Goal: Task Accomplishment & Management: Manage account settings

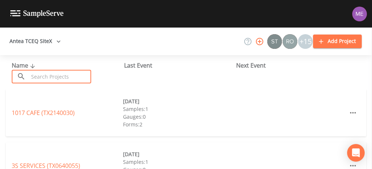
click at [43, 76] on input "text" at bounding box center [60, 77] width 63 height 14
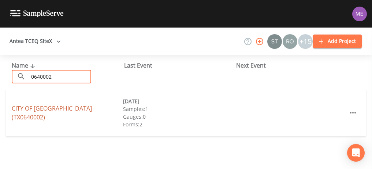
type input "0640002"
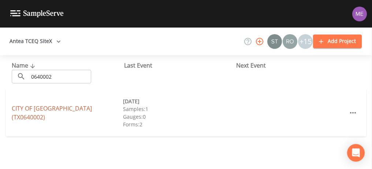
click at [43, 110] on link "CITY OF CARRIZO SPRINGS (TX0640002)" at bounding box center [52, 112] width 80 height 17
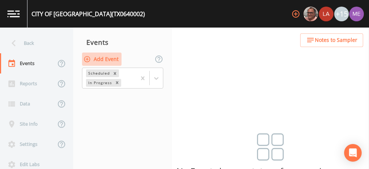
click at [107, 59] on button "Add Event" at bounding box center [102, 59] width 40 height 14
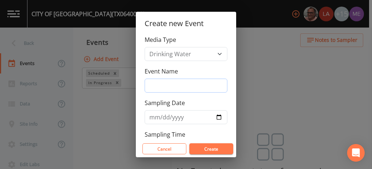
click at [155, 88] on input "Event Name" at bounding box center [186, 85] width 83 height 14
type input "4QSamples"
click at [160, 115] on input "2025-10-10" at bounding box center [186, 117] width 83 height 14
type input "[DATE]"
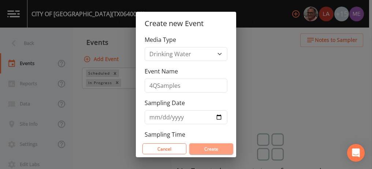
click at [200, 149] on button "Create" at bounding box center [211, 148] width 44 height 11
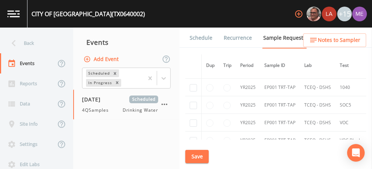
scroll to position [209, 0]
click at [195, 87] on input "checkbox" at bounding box center [193, 87] width 7 height 7
checkbox input "true"
click at [195, 103] on input "checkbox" at bounding box center [193, 105] width 7 height 7
checkbox input "true"
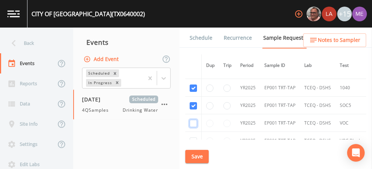
click at [195, 121] on input "checkbox" at bounding box center [193, 122] width 7 height 7
checkbox input "true"
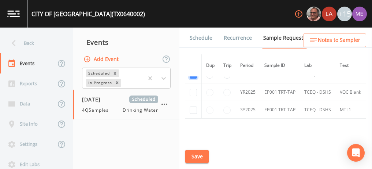
scroll to position [259, 0]
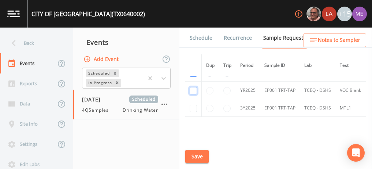
click at [194, 89] on input "checkbox" at bounding box center [193, 90] width 7 height 7
checkbox input "true"
click at [194, 107] on input "checkbox" at bounding box center [193, 107] width 7 height 7
checkbox input "true"
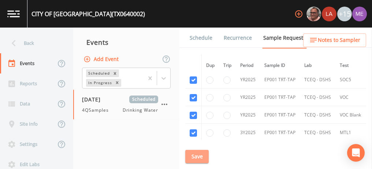
click at [199, 157] on button "Save" at bounding box center [196, 157] width 23 height 14
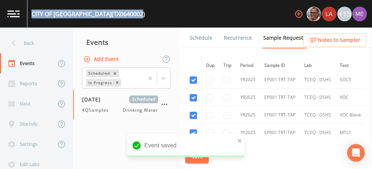
drag, startPoint x: 32, startPoint y: 13, endPoint x: 137, endPoint y: 16, distance: 105.6
click at [137, 16] on div "CITY OF CARRIZO SPRINGS (TX0640002)" at bounding box center [89, 14] width 114 height 9
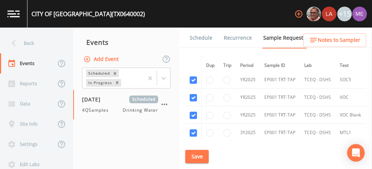
click at [140, 17] on div "CITY OF CARRIZO SPRINGS (TX0640002) +15" at bounding box center [186, 13] width 372 height 27
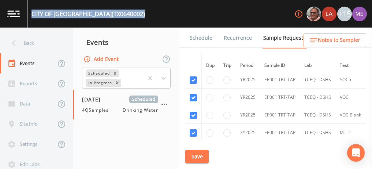
drag, startPoint x: 33, startPoint y: 13, endPoint x: 142, endPoint y: 15, distance: 109.6
click at [142, 15] on div "CITY OF CARRIZO SPRINGS (TX0640002) +15" at bounding box center [186, 13] width 372 height 27
copy div "CITY OF CARRIZO SPRINGS (TX0640002)"
click at [200, 155] on button "Save" at bounding box center [196, 157] width 23 height 14
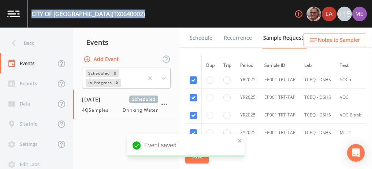
click at [202, 36] on link "Schedule" at bounding box center [201, 37] width 25 height 21
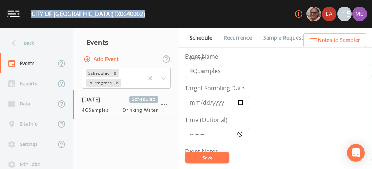
scroll to position [39, 0]
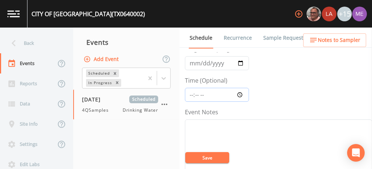
click at [192, 95] on input "Time (Optional)" at bounding box center [217, 95] width 64 height 14
type input "08:00"
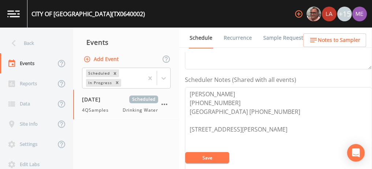
scroll to position [183, 0]
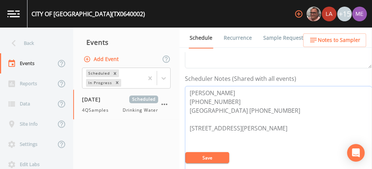
drag, startPoint x: 188, startPoint y: 89, endPoint x: 233, endPoint y: 98, distance: 45.5
click at [231, 98] on textarea "JOHN CAMARILLO 830-854-0484 CITY HALL (830) 876-2476 308 WEST PENA, CARRIZO SPR…" at bounding box center [278, 132] width 187 height 93
click at [231, 95] on textarea "JOHN CAMARILLO 830-854-0484 CITY HALL (830) 876-2476 308 WEST PENA, CARRIZO SPR…" at bounding box center [278, 132] width 187 height 93
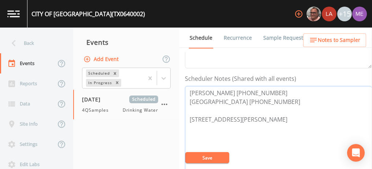
type textarea "JOHN CAMARILLO 830-854-0484 CITY HALL (830) 876-2476 308 WEST PENA, CARRIZO SPR…"
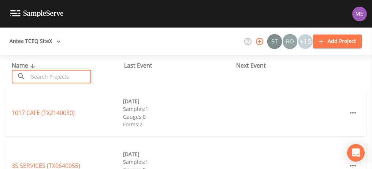
click at [71, 80] on input "text" at bounding box center [60, 77] width 63 height 14
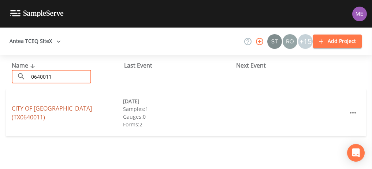
type input "0640011"
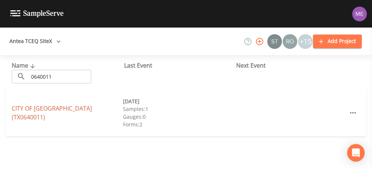
click at [54, 113] on link "CITY OF ASHERTON (TX0640011)" at bounding box center [52, 112] width 80 height 17
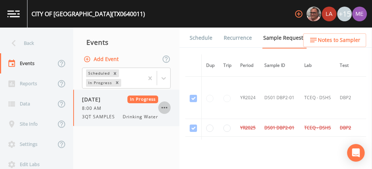
click at [165, 107] on icon "button" at bounding box center [165, 107] width 6 height 1
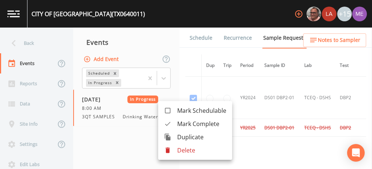
click at [134, 133] on div at bounding box center [186, 84] width 372 height 169
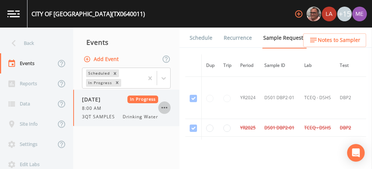
click at [163, 110] on icon "button" at bounding box center [164, 107] width 9 height 9
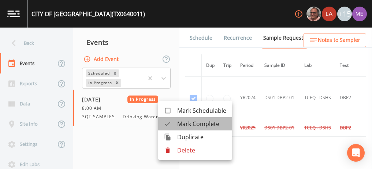
click at [178, 123] on span "Mark Complete" at bounding box center [201, 123] width 49 height 9
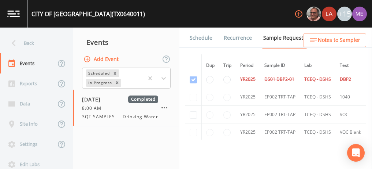
scroll to position [49, 0]
click at [191, 78] on td at bounding box center [193, 79] width 16 height 18
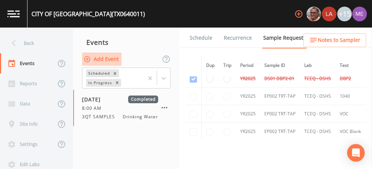
click at [115, 61] on button "Add Event" at bounding box center [102, 59] width 40 height 14
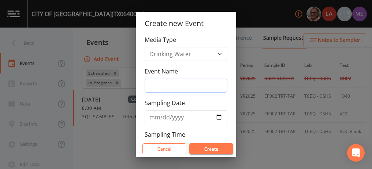
click at [157, 81] on input "Event Name" at bounding box center [186, 85] width 83 height 14
type input "4QSamples"
type input "[DATE]"
click at [258, 156] on div "Create new Event Media Type Drinking Water Event Name 4QSamples Sampling Date 2…" at bounding box center [186, 84] width 372 height 169
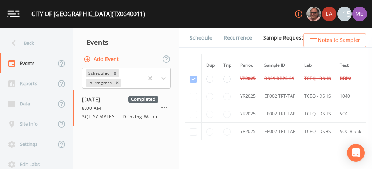
click at [114, 59] on button "Add Event" at bounding box center [102, 59] width 40 height 14
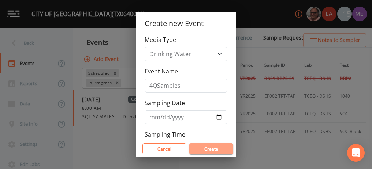
click at [218, 146] on button "Create" at bounding box center [211, 148] width 44 height 11
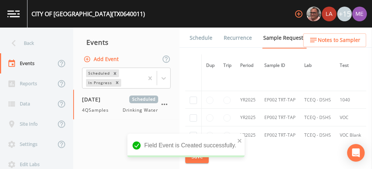
scroll to position [30, 0]
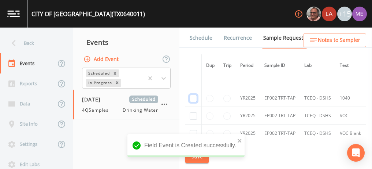
click at [192, 97] on input "checkbox" at bounding box center [193, 98] width 7 height 7
checkbox input "true"
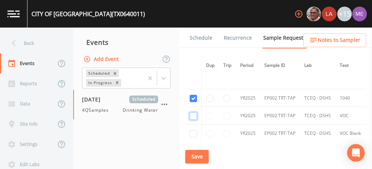
click at [195, 116] on input "checkbox" at bounding box center [193, 115] width 7 height 7
checkbox input "true"
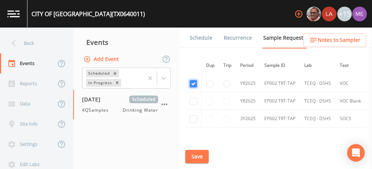
scroll to position [65, 0]
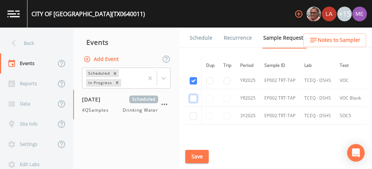
click at [193, 97] on input "checkbox" at bounding box center [193, 98] width 7 height 7
checkbox input "true"
click at [194, 115] on input "checkbox" at bounding box center [193, 115] width 7 height 7
checkbox input "true"
click at [201, 155] on button "Save" at bounding box center [196, 157] width 23 height 14
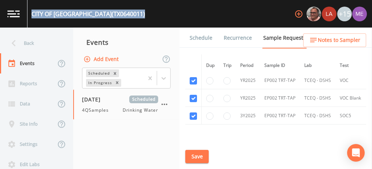
drag, startPoint x: 32, startPoint y: 14, endPoint x: 120, endPoint y: 19, distance: 88.1
click at [120, 19] on div "CITY OF ASHERTON (TX0640011) +15" at bounding box center [186, 13] width 372 height 27
copy div "CITY OF ASHERTON (TX0640011)"
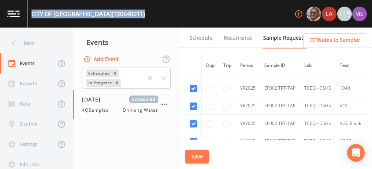
scroll to position [36, 0]
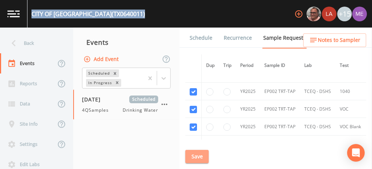
click at [201, 152] on button "Save" at bounding box center [196, 157] width 23 height 14
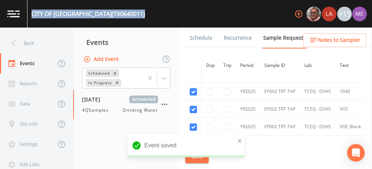
click at [196, 38] on link "Schedule" at bounding box center [201, 37] width 25 height 21
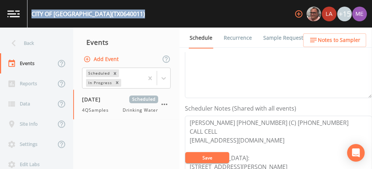
scroll to position [154, 0]
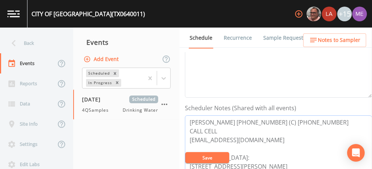
drag, startPoint x: 189, startPoint y: 119, endPoint x: 320, endPoint y: 119, distance: 130.8
click at [320, 119] on textarea "Carlos Ramirez 830-468-3314 (C) 830-374-6291 CALL CELL cityofasherton@yahoo.com…" at bounding box center [278, 161] width 187 height 93
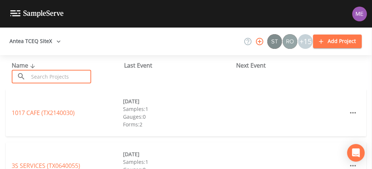
click at [59, 75] on input "text" at bounding box center [60, 77] width 63 height 14
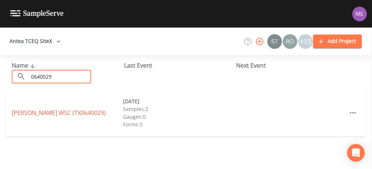
type input "0640029"
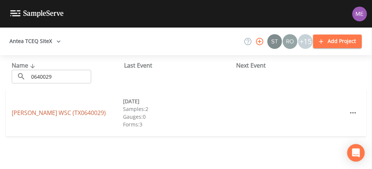
click at [51, 112] on link "CATARINA WSC (TX0640029)" at bounding box center [59, 112] width 94 height 8
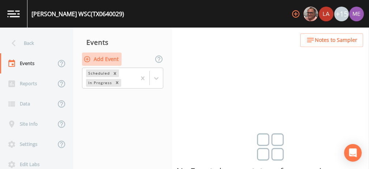
click at [107, 56] on button "Add Event" at bounding box center [102, 59] width 40 height 14
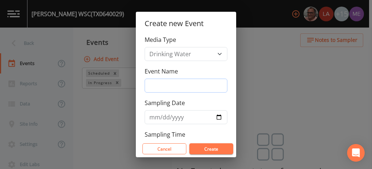
click at [155, 82] on input "Event Name" at bounding box center [186, 85] width 83 height 14
type input "4QSamples"
type input "[DATE]"
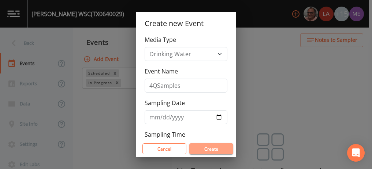
click at [203, 148] on button "Create" at bounding box center [211, 148] width 44 height 11
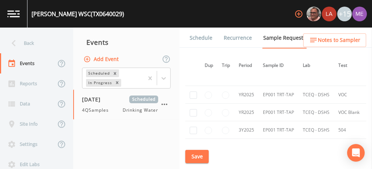
scroll to position [163, 1]
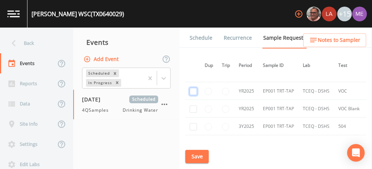
click at [192, 91] on input "checkbox" at bounding box center [193, 91] width 7 height 7
checkbox input "true"
click at [193, 107] on input "checkbox" at bounding box center [193, 108] width 7 height 7
checkbox input "true"
click at [194, 123] on input "checkbox" at bounding box center [193, 126] width 7 height 7
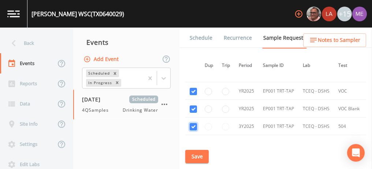
checkbox input "true"
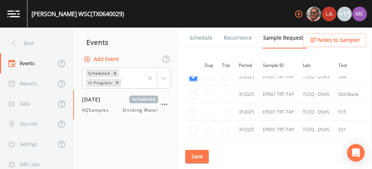
scroll to position [213, 1]
click at [194, 93] on input "checkbox" at bounding box center [193, 94] width 7 height 7
checkbox input "true"
click at [193, 110] on input "checkbox" at bounding box center [193, 111] width 7 height 7
checkbox input "true"
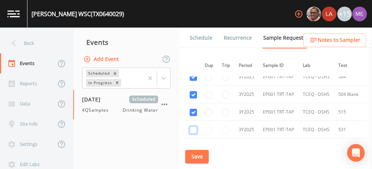
click at [194, 128] on input "checkbox" at bounding box center [193, 129] width 7 height 7
checkbox input "true"
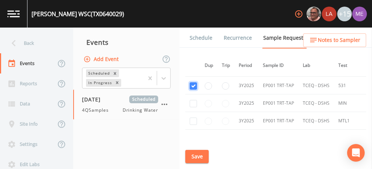
scroll to position [257, 1]
click at [194, 100] on input "checkbox" at bounding box center [193, 103] width 7 height 7
checkbox input "true"
click at [194, 117] on input "checkbox" at bounding box center [193, 120] width 7 height 7
checkbox input "true"
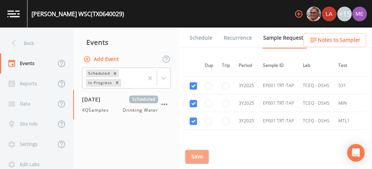
click at [195, 154] on button "Save" at bounding box center [196, 157] width 23 height 14
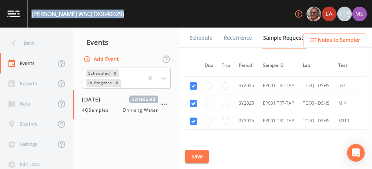
drag, startPoint x: 33, startPoint y: 12, endPoint x: 108, endPoint y: 12, distance: 75.1
click at [108, 12] on div "CATARINA WSC (TX0640029) +15" at bounding box center [186, 13] width 372 height 27
copy div "CATARINA WSC (TX0640029)"
click at [198, 40] on link "Schedule" at bounding box center [201, 37] width 25 height 21
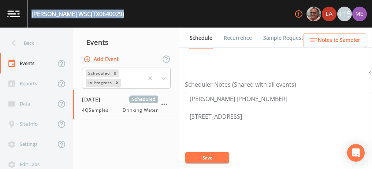
scroll to position [178, 0]
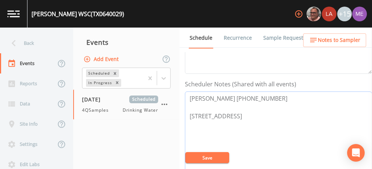
drag, startPoint x: 189, startPoint y: 96, endPoint x: 292, endPoint y: 92, distance: 102.7
click at [292, 92] on textarea "Melissa Madina 830-876-9904 ext 4 103 N 5th St Carrizo Springs 78834" at bounding box center [278, 137] width 187 height 93
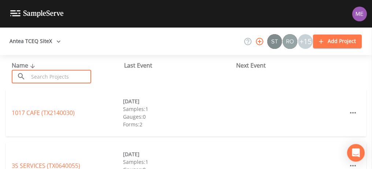
click at [76, 79] on input "text" at bounding box center [60, 77] width 63 height 14
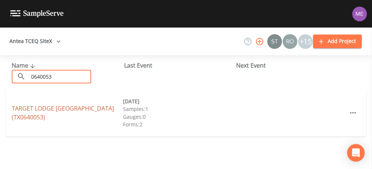
type input "0640053"
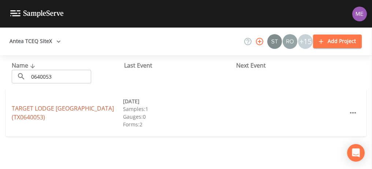
click at [74, 106] on link "TARGET LODGE CARRIZO SPRINGS (TX0640053)" at bounding box center [63, 112] width 102 height 17
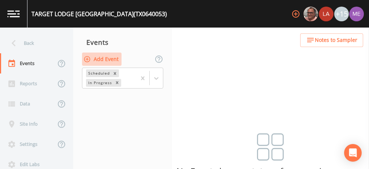
click at [105, 59] on button "Add Event" at bounding box center [102, 59] width 40 height 14
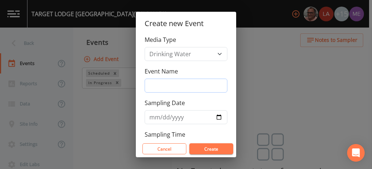
click at [157, 81] on input "Event Name" at bounding box center [186, 85] width 83 height 14
type input "4QSamples"
type input "[DATE]"
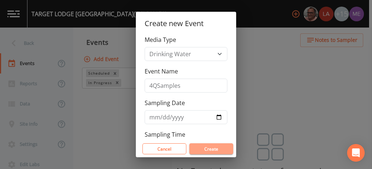
click at [207, 150] on button "Create" at bounding box center [211, 148] width 44 height 11
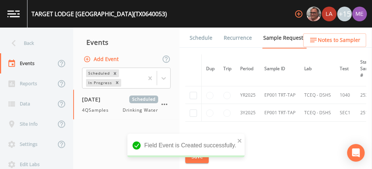
scroll to position [40, 0]
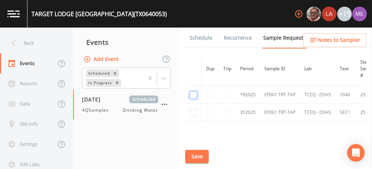
click at [194, 94] on input "checkbox" at bounding box center [193, 94] width 7 height 7
checkbox input "true"
click at [195, 110] on input "checkbox" at bounding box center [193, 112] width 7 height 7
checkbox input "true"
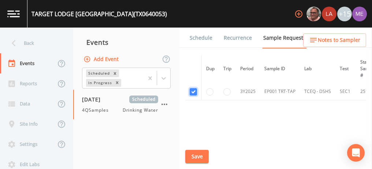
scroll to position [61, 0]
click at [197, 156] on button "Save" at bounding box center [196, 157] width 23 height 14
click at [198, 38] on link "Schedule" at bounding box center [201, 37] width 25 height 21
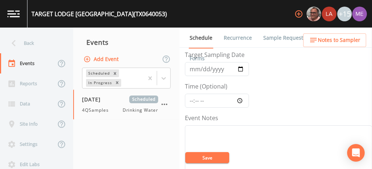
scroll to position [37, 0]
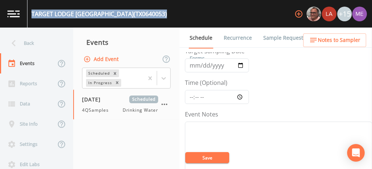
drag, startPoint x: 32, startPoint y: 13, endPoint x: 164, endPoint y: 19, distance: 132.4
click at [164, 19] on div "TARGET LODGE CARRIZO SPRINGS (TX0640053) +15" at bounding box center [186, 13] width 372 height 27
copy div "TARGET LODGE CARRIZO SPRINGS (TX0640053)"
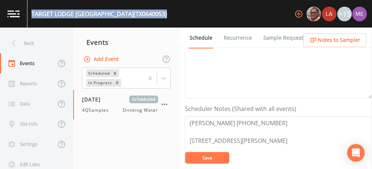
scroll to position [154, 0]
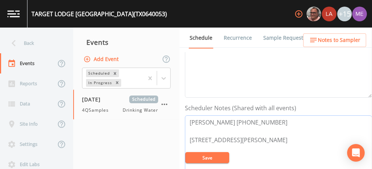
drag, startPoint x: 187, startPoint y: 121, endPoint x: 274, endPoint y: 119, distance: 86.9
click at [274, 119] on textarea "Michael Wyatt 810-282-8779 909 Munson Rd, Carrizo Springs 78834" at bounding box center [278, 161] width 187 height 93
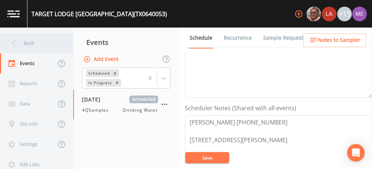
click at [30, 46] on div "Back" at bounding box center [33, 43] width 66 height 20
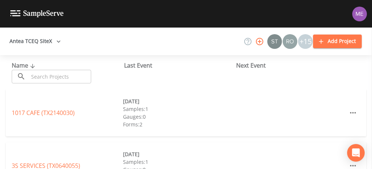
click at [45, 81] on input "text" at bounding box center [60, 77] width 63 height 14
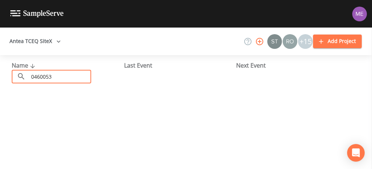
click at [40, 75] on input "0460053" at bounding box center [60, 77] width 63 height 14
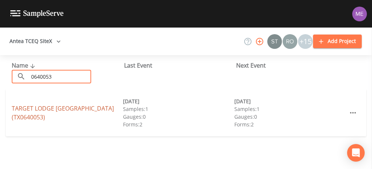
type input "0640053"
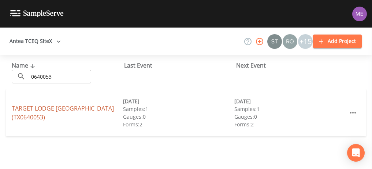
click at [59, 106] on link "TARGET LODGE CARRIZO SPRINGS (TX0640053)" at bounding box center [63, 112] width 102 height 17
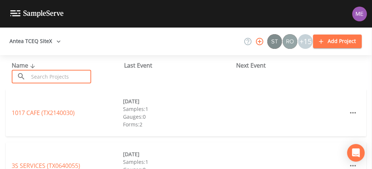
click at [58, 81] on input "text" at bounding box center [60, 77] width 63 height 14
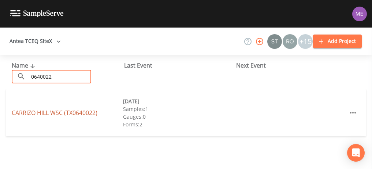
type input "0640022"
click at [60, 111] on link "CARRIZO HILL WSC (TX0640022)" at bounding box center [55, 112] width 86 height 8
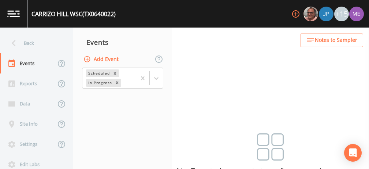
click at [101, 58] on button "Add Event" at bounding box center [102, 59] width 40 height 14
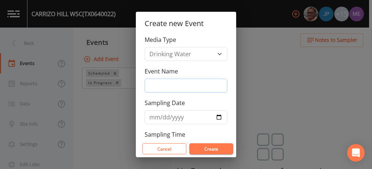
click at [152, 84] on input "Event Name" at bounding box center [186, 85] width 83 height 14
type input "4QSamples"
type input "[DATE]"
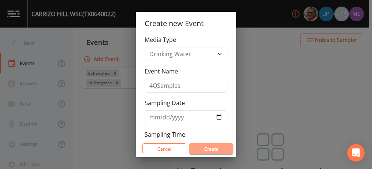
click at [205, 151] on button "Create" at bounding box center [211, 148] width 44 height 11
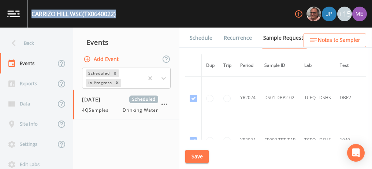
drag, startPoint x: 32, startPoint y: 13, endPoint x: 119, endPoint y: 15, distance: 87.6
click at [119, 15] on div "CARRIZO HILL WSC (TX0640022) +15" at bounding box center [186, 13] width 372 height 27
copy div "CARRIZO HILL WSC (TX0640022)"
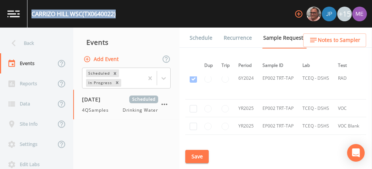
scroll to position [415, 2]
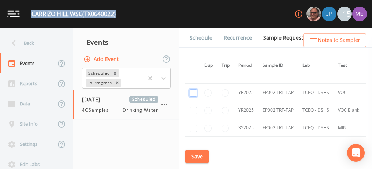
click at [195, 91] on input "checkbox" at bounding box center [193, 92] width 7 height 7
checkbox input "true"
click at [193, 109] on input "checkbox" at bounding box center [193, 110] width 7 height 7
checkbox input "true"
click at [194, 124] on input "checkbox" at bounding box center [193, 127] width 7 height 7
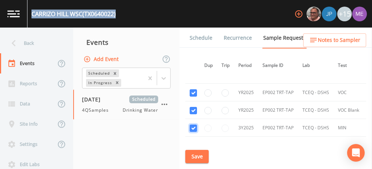
checkbox input "true"
click at [194, 124] on input "checkbox" at bounding box center [193, 127] width 7 height 7
checkbox input "true"
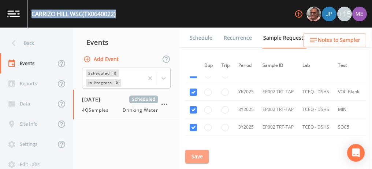
click at [206, 158] on button "Save" at bounding box center [196, 157] width 23 height 14
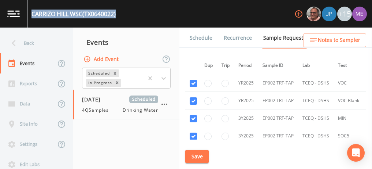
scroll to position [427, 2]
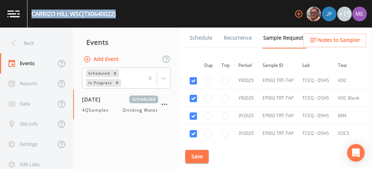
copy div "CARRIZO HILL WSC (TX0640022)"
click at [201, 38] on link "Schedule" at bounding box center [201, 37] width 25 height 21
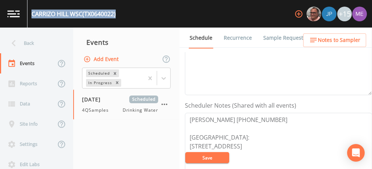
scroll to position [158, 0]
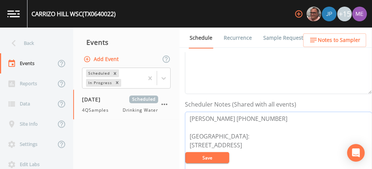
drag, startPoint x: 189, startPoint y: 117, endPoint x: 250, endPoint y: 115, distance: 60.1
click at [250, 115] on textarea "Becky 830-876-9405 Meeting Point: 140 Pendencia Dr, Carrizo Springs, TX 78834" at bounding box center [278, 157] width 187 height 93
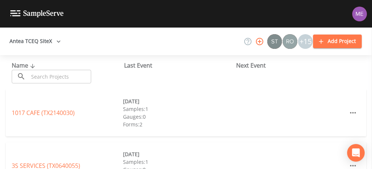
click at [78, 73] on input "text" at bounding box center [60, 77] width 63 height 14
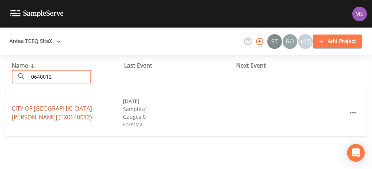
type input "0640012"
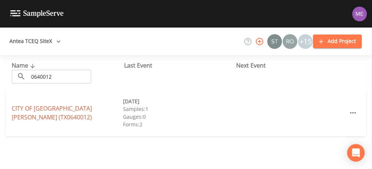
click at [60, 114] on link "CITY OF [GEOGRAPHIC_DATA][PERSON_NAME] (TX0640012)" at bounding box center [52, 112] width 80 height 17
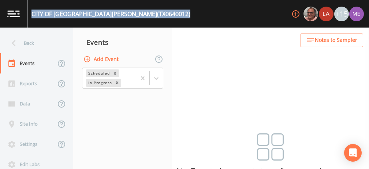
drag, startPoint x: 33, startPoint y: 14, endPoint x: 120, endPoint y: 16, distance: 87.3
click at [120, 16] on div "CITY OF [GEOGRAPHIC_DATA][PERSON_NAME] (TX0640012) +15" at bounding box center [184, 13] width 369 height 27
copy div "CITY OF [GEOGRAPHIC_DATA][PERSON_NAME] (TX0640012)"
click at [108, 56] on button "Add Event" at bounding box center [102, 59] width 40 height 14
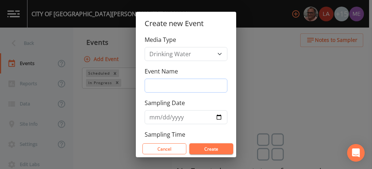
click at [147, 82] on input "Event Name" at bounding box center [186, 85] width 83 height 14
type input "4QSamples"
click at [163, 116] on input "[DATE]" at bounding box center [186, 117] width 83 height 14
type input "[DATE]"
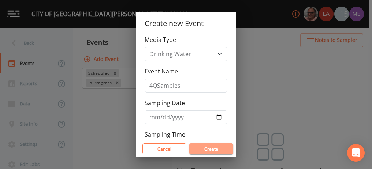
click at [204, 147] on button "Create" at bounding box center [211, 148] width 44 height 11
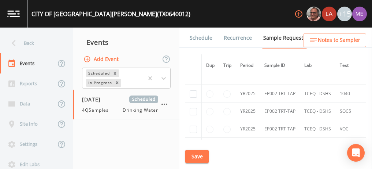
scroll to position [459, 0]
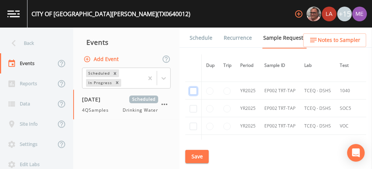
click at [193, 87] on input "checkbox" at bounding box center [193, 90] width 7 height 7
checkbox input "true"
click at [194, 106] on input "checkbox" at bounding box center [193, 108] width 7 height 7
checkbox input "true"
click at [194, 123] on input "checkbox" at bounding box center [193, 125] width 7 height 7
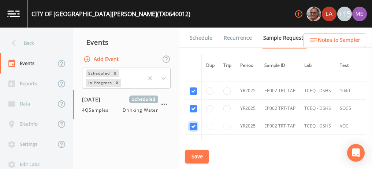
checkbox input "true"
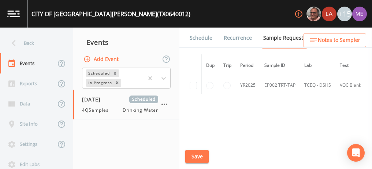
scroll to position [516, 0]
click at [195, 85] on input "checkbox" at bounding box center [193, 85] width 7 height 7
checkbox input "true"
click at [192, 154] on button "Save" at bounding box center [196, 157] width 23 height 14
click at [201, 36] on link "Schedule" at bounding box center [201, 37] width 25 height 21
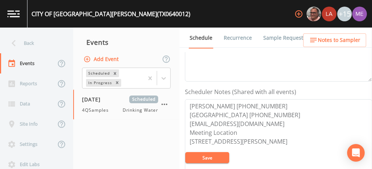
scroll to position [173, 0]
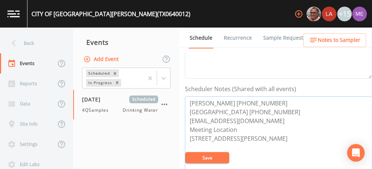
drag, startPoint x: 189, startPoint y: 100, endPoint x: 275, endPoint y: 99, distance: 86.1
click at [275, 99] on textarea "Adrian Martinez 830-457-4462 City Hall 830-457-2218 adrianmartinez342@yahoo.com…" at bounding box center [278, 142] width 187 height 93
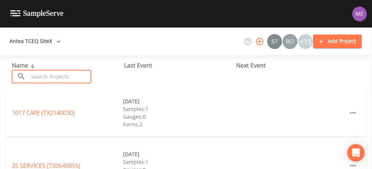
click at [81, 73] on input "text" at bounding box center [60, 77] width 63 height 14
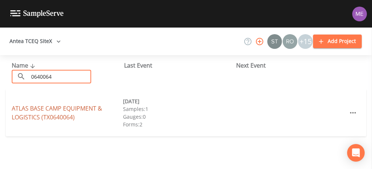
type input "0640064"
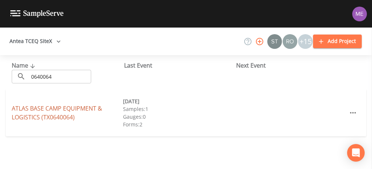
click at [59, 114] on link "ATLAS BASE CAMP EQUIPMENT & LOGISTICS (TX0640064)" at bounding box center [57, 112] width 91 height 17
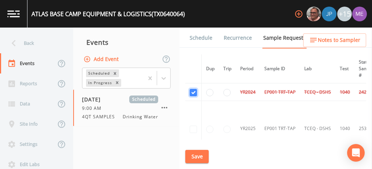
click at [194, 91] on input "checkbox" at bounding box center [193, 92] width 7 height 7
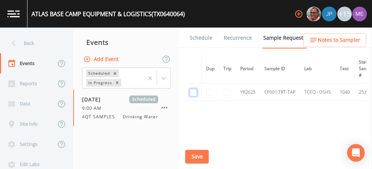
click at [193, 92] on input "checkbox" at bounding box center [193, 92] width 7 height 7
checkbox input "true"
click at [195, 157] on button "Save" at bounding box center [196, 157] width 23 height 14
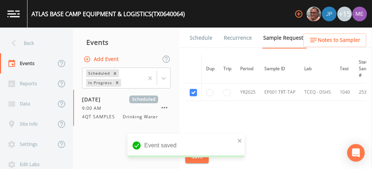
click at [204, 37] on link "Schedule" at bounding box center [201, 37] width 25 height 21
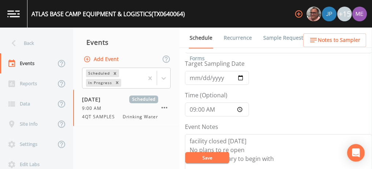
scroll to position [25, 0]
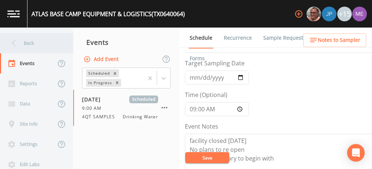
click at [32, 42] on div "Back" at bounding box center [33, 43] width 66 height 20
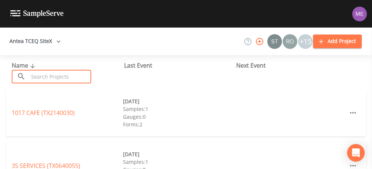
click at [41, 76] on input "text" at bounding box center [60, 77] width 63 height 14
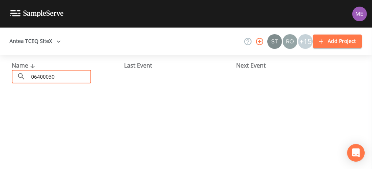
click at [46, 76] on input "06400030" at bounding box center [60, 77] width 63 height 14
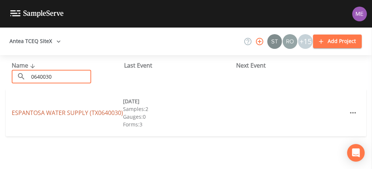
type input "0640030"
click at [44, 108] on link "ESPANTOSA WATER SUPPLY (TX0640030)" at bounding box center [67, 112] width 111 height 8
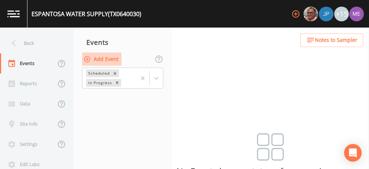
click at [118, 57] on button "Add Event" at bounding box center [102, 59] width 40 height 14
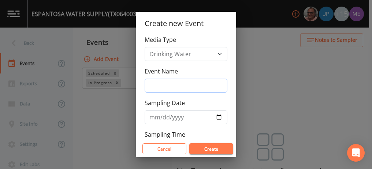
click at [157, 85] on input "Event Name" at bounding box center [186, 85] width 83 height 14
type input "4QSamples"
type input "2025-10-15"
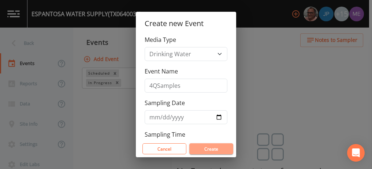
click at [206, 147] on button "Create" at bounding box center [211, 148] width 44 height 11
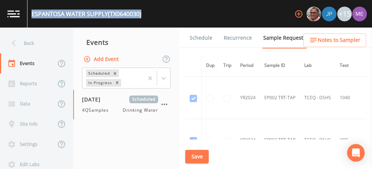
drag, startPoint x: 32, startPoint y: 13, endPoint x: 146, endPoint y: 16, distance: 114.0
click at [146, 16] on div "ESPANTOSA WATER SUPPLY (TX0640030) +15" at bounding box center [186, 13] width 372 height 27
copy div "ESPANTOSA WATER SUPPLY (TX0640030)"
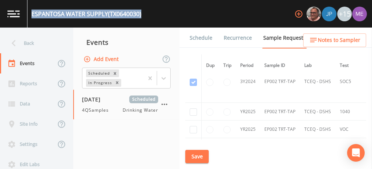
scroll to position [354, 0]
click at [195, 113] on input "checkbox" at bounding box center [193, 111] width 7 height 7
checkbox input "true"
click at [194, 125] on input "checkbox" at bounding box center [193, 128] width 7 height 7
checkbox input "true"
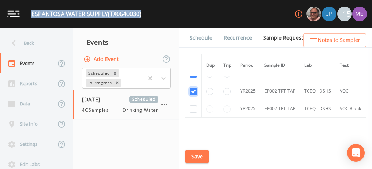
scroll to position [391, 0]
click at [194, 106] on input "checkbox" at bounding box center [193, 109] width 7 height 7
checkbox input "true"
click at [202, 158] on button "Save" at bounding box center [196, 157] width 23 height 14
click at [206, 157] on button "Save" at bounding box center [196, 157] width 23 height 14
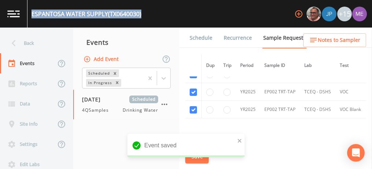
click at [205, 39] on link "Schedule" at bounding box center [201, 37] width 25 height 21
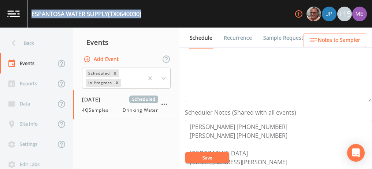
scroll to position [154, 0]
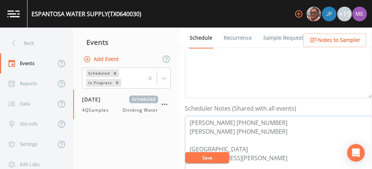
drag, startPoint x: 189, startPoint y: 121, endPoint x: 275, endPoint y: 126, distance: 85.9
click at [275, 126] on textarea "Melissa Madina 830-876-9904 Gerardo Hurbre 830-876-8346 Meeting Point 585 Dunca…" at bounding box center [278, 161] width 187 height 93
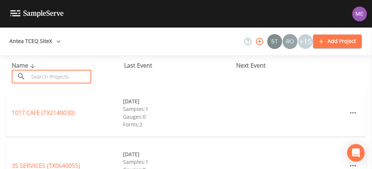
click at [74, 75] on input "text" at bounding box center [60, 77] width 63 height 14
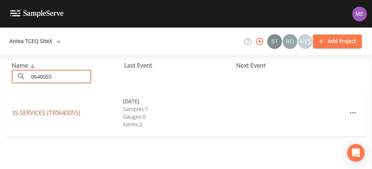
type input "0640055"
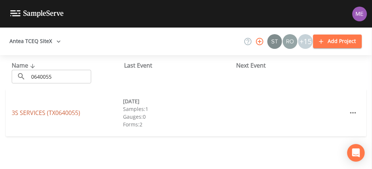
click at [53, 115] on link "3S SERVICES (TX0640055)" at bounding box center [46, 112] width 69 height 8
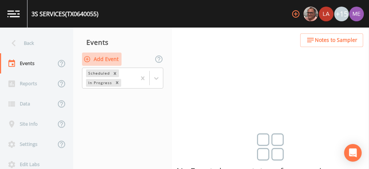
click at [107, 60] on button "Add Event" at bounding box center [102, 59] width 40 height 14
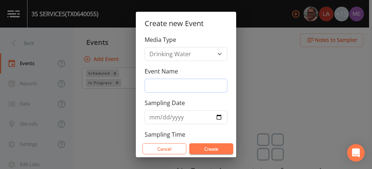
click at [150, 88] on input "Event Name" at bounding box center [186, 85] width 83 height 14
type input "4QSamples"
type input "[DATE]"
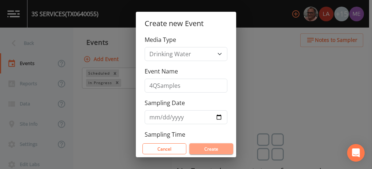
click at [210, 147] on button "Create" at bounding box center [211, 148] width 44 height 11
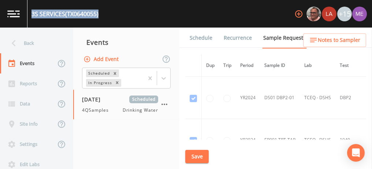
drag, startPoint x: 32, startPoint y: 13, endPoint x: 100, endPoint y: 16, distance: 67.9
click at [99, 16] on div "3S SERVICES (TX0640055)" at bounding box center [65, 14] width 67 height 9
copy div "3S SERVICES (TX0640055)"
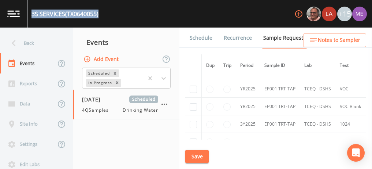
scroll to position [165, 0]
click at [194, 90] on input "checkbox" at bounding box center [193, 88] width 7 height 7
checkbox input "true"
click at [193, 106] on input "checkbox" at bounding box center [193, 106] width 7 height 7
checkbox input "true"
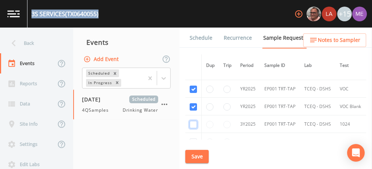
click at [193, 125] on input "checkbox" at bounding box center [193, 124] width 7 height 7
checkbox input "true"
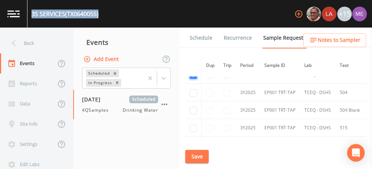
scroll to position [216, 0]
click at [194, 90] on input "checkbox" at bounding box center [193, 91] width 7 height 7
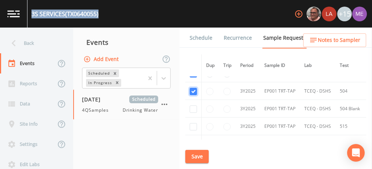
checkbox input "true"
click at [192, 107] on input "checkbox" at bounding box center [193, 108] width 7 height 7
checkbox input "true"
click at [194, 124] on input "checkbox" at bounding box center [193, 126] width 7 height 7
checkbox input "true"
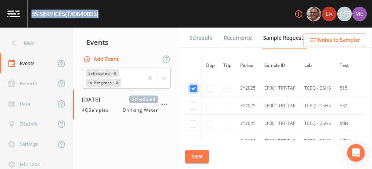
scroll to position [254, 0]
click at [194, 103] on input "checkbox" at bounding box center [193, 105] width 7 height 7
checkbox input "true"
click at [193, 119] on input "checkbox" at bounding box center [193, 122] width 7 height 7
checkbox input "true"
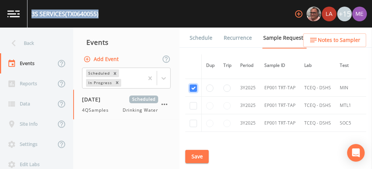
scroll to position [294, 0]
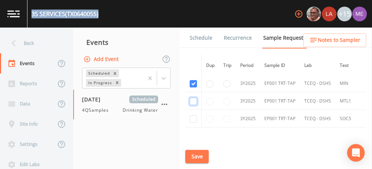
click at [194, 97] on input "checkbox" at bounding box center [193, 100] width 7 height 7
checkbox input "true"
click at [194, 117] on input "checkbox" at bounding box center [193, 118] width 7 height 7
checkbox input "true"
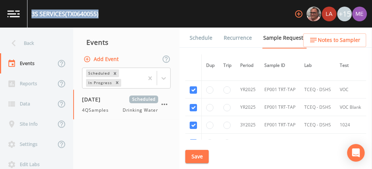
scroll to position [166, 0]
click at [202, 152] on button "Save" at bounding box center [196, 157] width 23 height 14
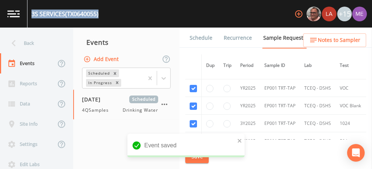
click at [200, 39] on link "Schedule" at bounding box center [201, 37] width 25 height 21
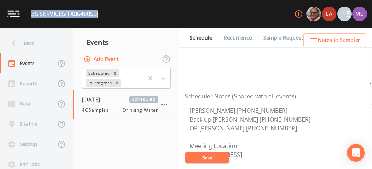
scroll to position [169, 0]
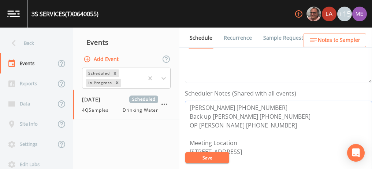
drag, startPoint x: 188, startPoint y: 124, endPoint x: 266, endPoint y: 124, distance: 77.7
click at [266, 124] on textarea "Jaymie Chavana 254-722-2947 Back up Valerie 830-255-6179 OP Bill Hugse 830-876-…" at bounding box center [278, 146] width 187 height 93
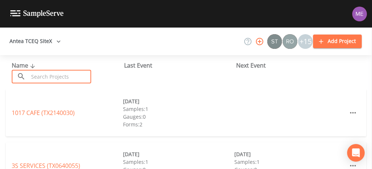
click at [76, 82] on input "text" at bounding box center [60, 77] width 63 height 14
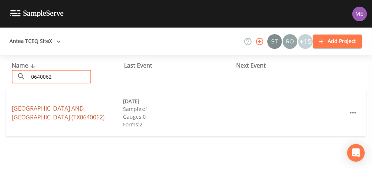
type input "0640062"
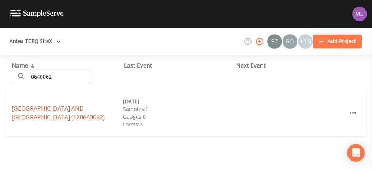
click at [78, 108] on link "[GEOGRAPHIC_DATA] (TX0640062)" at bounding box center [58, 112] width 93 height 17
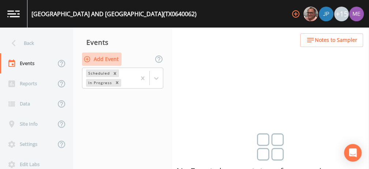
click at [105, 59] on button "Add Event" at bounding box center [102, 59] width 40 height 14
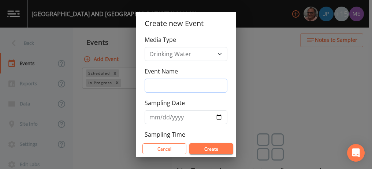
click at [160, 82] on input "Event Name" at bounding box center [186, 85] width 83 height 14
type input "4QSamples"
type input "[DATE]"
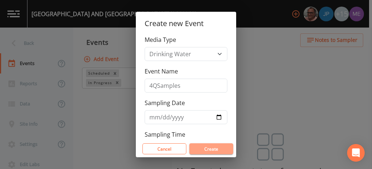
click at [205, 149] on button "Create" at bounding box center [211, 148] width 44 height 11
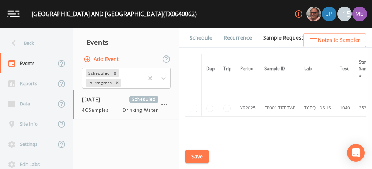
scroll to position [36, 0]
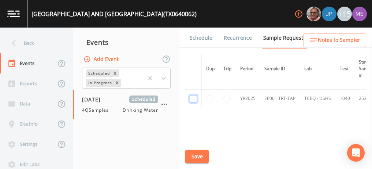
click at [193, 96] on input "checkbox" at bounding box center [193, 98] width 7 height 7
checkbox input "true"
click at [196, 156] on button "Save" at bounding box center [196, 157] width 23 height 14
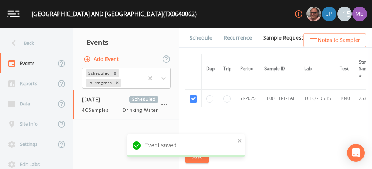
click at [198, 38] on link "Schedule" at bounding box center [201, 37] width 25 height 21
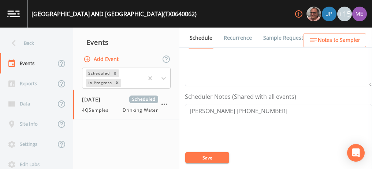
scroll to position [166, 0]
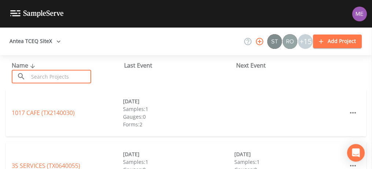
click at [65, 80] on input "text" at bounding box center [60, 77] width 63 height 14
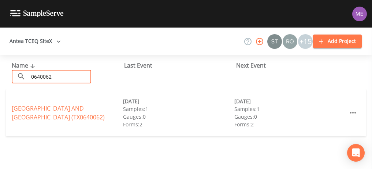
click at [82, 77] on input "0640062" at bounding box center [60, 77] width 63 height 14
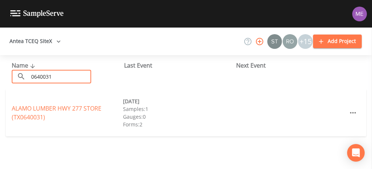
type input "0640031"
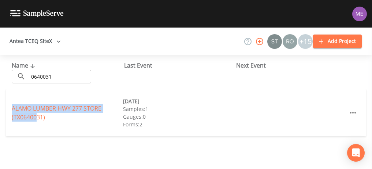
drag, startPoint x: 11, startPoint y: 106, endPoint x: 38, endPoint y: 121, distance: 30.9
click at [38, 121] on div "ALAMO LUMBER HWY 277 STORE (TX0640031) [DATE] Samples: 1 Gauges: 0 Forms: 2" at bounding box center [186, 112] width 361 height 47
drag, startPoint x: 38, startPoint y: 121, endPoint x: 32, endPoint y: 114, distance: 9.1
click at [32, 114] on link "ALAMO LUMBER HWY 277 STORE (TX0640031)" at bounding box center [57, 112] width 90 height 17
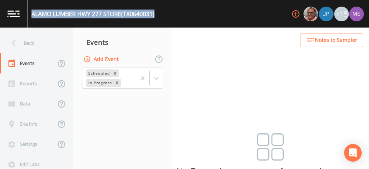
drag, startPoint x: 32, startPoint y: 13, endPoint x: 158, endPoint y: 16, distance: 126.5
click at [158, 16] on div "ALAMO LUMBER HWY 277 STORE (TX0640031) +15" at bounding box center [184, 13] width 369 height 27
copy div "ALAMO LUMBER HWY 277 STORE (TX0640031)"
click at [106, 59] on button "Add Event" at bounding box center [102, 59] width 40 height 14
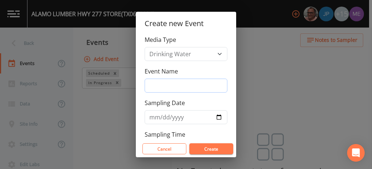
click at [155, 85] on input "Event Name" at bounding box center [186, 85] width 83 height 14
type input "4QSamples"
type input "[DATE]"
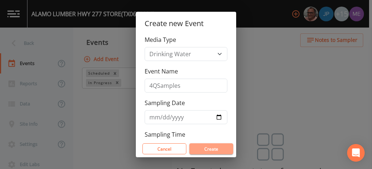
click at [202, 148] on button "Create" at bounding box center [211, 148] width 44 height 11
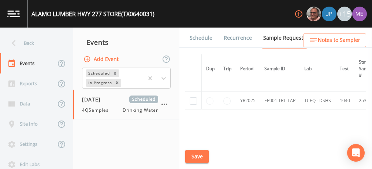
scroll to position [38, 0]
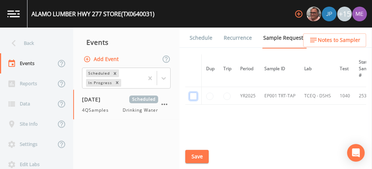
click at [195, 95] on input "checkbox" at bounding box center [193, 95] width 7 height 7
checkbox input "true"
click at [198, 153] on button "Save" at bounding box center [196, 157] width 23 height 14
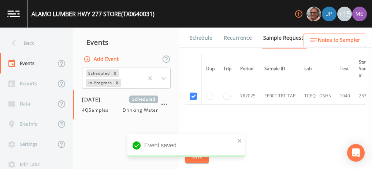
click at [202, 36] on link "Schedule" at bounding box center [201, 37] width 25 height 21
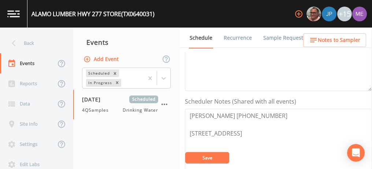
scroll to position [161, 0]
drag, startPoint x: 190, startPoint y: 114, endPoint x: 269, endPoint y: 109, distance: 79.3
click at [269, 109] on textarea "Mario Lezana 830-876-3757 3341 US-277Carrizo Springs, TX 78834" at bounding box center [278, 154] width 187 height 93
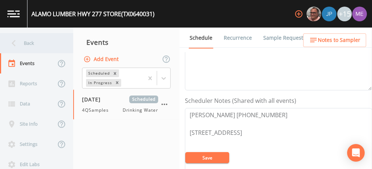
click at [27, 44] on div "Back" at bounding box center [33, 43] width 66 height 20
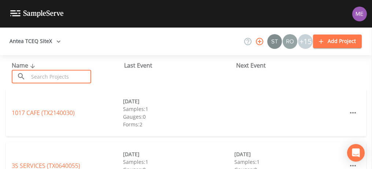
click at [44, 78] on input "text" at bounding box center [60, 77] width 63 height 14
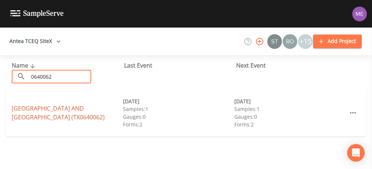
type input "0640062"
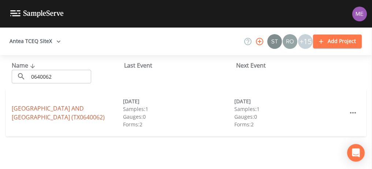
click at [47, 109] on link "EL DORADO RANCH AND RV PARK (TX0640062)" at bounding box center [58, 112] width 93 height 17
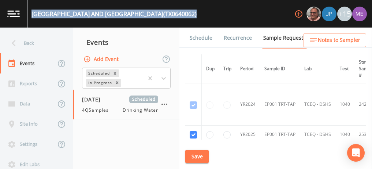
drag, startPoint x: 32, startPoint y: 12, endPoint x: 161, endPoint y: 12, distance: 128.6
click at [161, 12] on div "EL DORADO RANCH AND RV PARK (TX0640062) +15" at bounding box center [186, 13] width 372 height 27
copy div "EL DORADO RANCH AND RV PARK (TX0640062)"
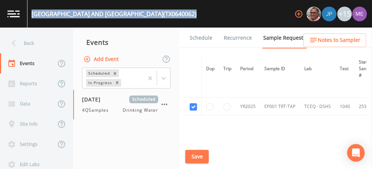
scroll to position [30, 0]
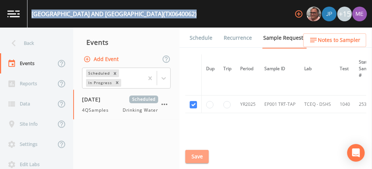
click at [196, 156] on button "Save" at bounding box center [196, 157] width 23 height 14
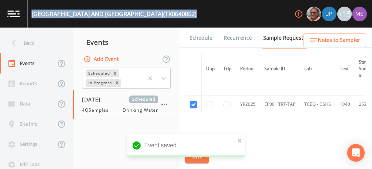
click at [205, 38] on link "Schedule" at bounding box center [201, 37] width 25 height 21
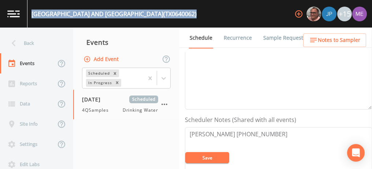
scroll to position [150, 0]
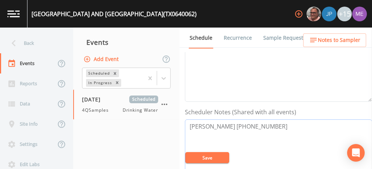
drag, startPoint x: 191, startPoint y: 125, endPoint x: 269, endPoint y: 124, distance: 78.1
click at [269, 124] on textarea "Carlos Ramirez 830-374-6291" at bounding box center [278, 165] width 187 height 93
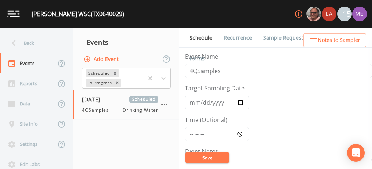
scroll to position [178, 0]
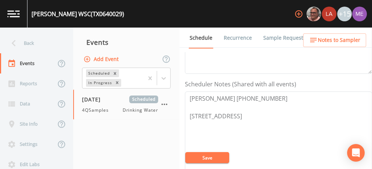
click at [290, 39] on link "Sample Requests" at bounding box center [284, 37] width 45 height 21
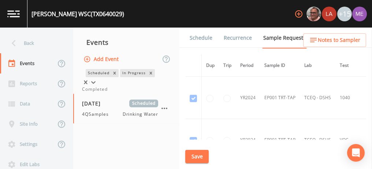
click at [96, 81] on icon at bounding box center [93, 82] width 4 height 3
click at [155, 92] on div "Completed" at bounding box center [126, 89] width 89 height 7
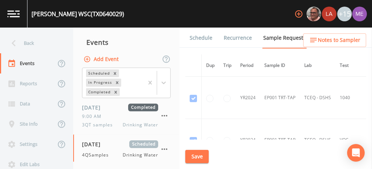
click at [206, 48] on link "Forms" at bounding box center [197, 58] width 17 height 21
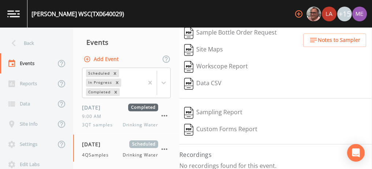
scroll to position [93, 0]
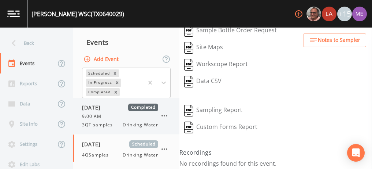
click at [103, 108] on span "[DATE]" at bounding box center [94, 107] width 24 height 8
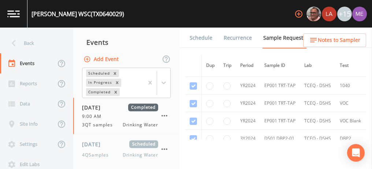
click at [206, 48] on link "Forms" at bounding box center [197, 58] width 17 height 21
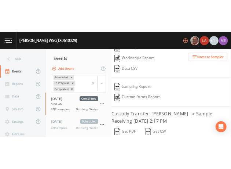
scroll to position [175, 0]
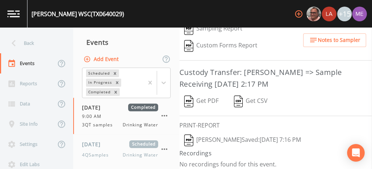
click at [210, 97] on button "Get PDF" at bounding box center [202, 101] width 44 height 17
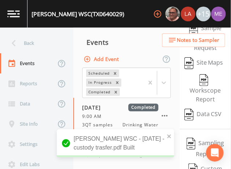
scroll to position [307, 0]
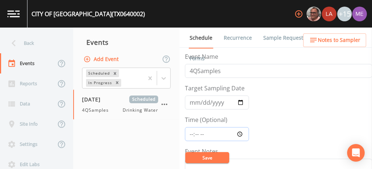
click at [191, 131] on input "Time (Optional)" at bounding box center [217, 134] width 64 height 14
type input "10:00"
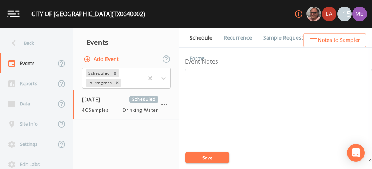
scroll to position [90, 0]
click at [217, 157] on button "Save" at bounding box center [207, 157] width 44 height 11
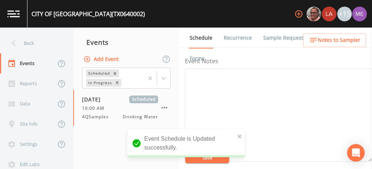
click at [283, 38] on link "Sample Requests" at bounding box center [284, 37] width 45 height 21
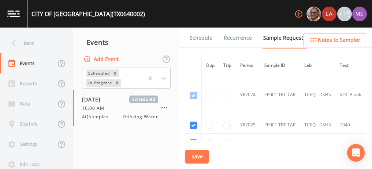
scroll to position [152, 0]
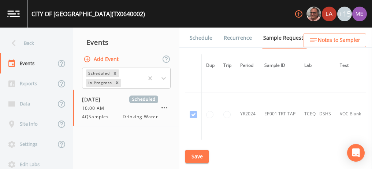
click at [206, 40] on link "Schedule" at bounding box center [201, 37] width 25 height 21
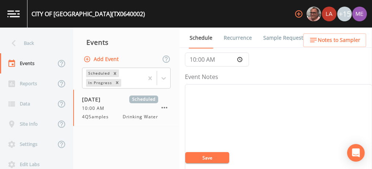
scroll to position [64, 0]
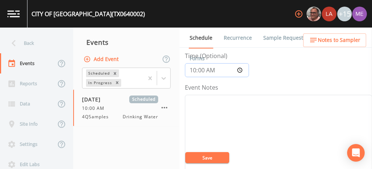
click at [194, 68] on input "10:00:00" at bounding box center [217, 70] width 64 height 14
type input "11:30"
click at [213, 155] on button "Save" at bounding box center [207, 157] width 44 height 11
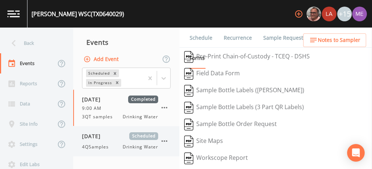
click at [104, 146] on span "4QSamples" at bounding box center [97, 146] width 31 height 7
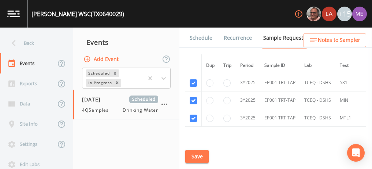
scroll to position [260, 0]
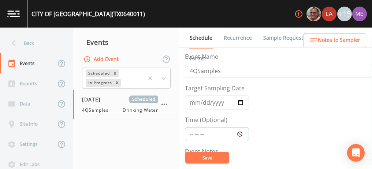
click at [190, 132] on input "Time (Optional)" at bounding box center [217, 134] width 64 height 14
type input "09:15"
click at [207, 156] on button "Save" at bounding box center [207, 157] width 44 height 11
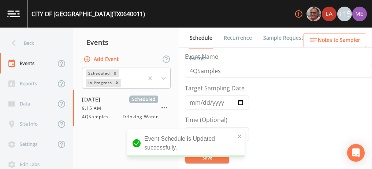
click at [284, 37] on link "Sample Requests" at bounding box center [284, 37] width 45 height 21
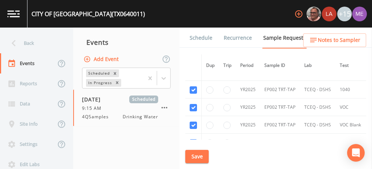
scroll to position [37, 0]
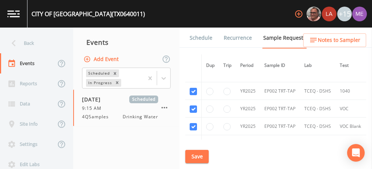
click at [209, 40] on link "Schedule" at bounding box center [201, 37] width 25 height 21
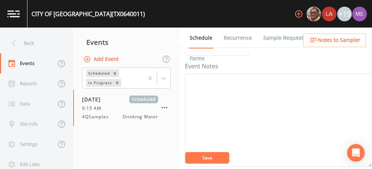
scroll to position [85, 0]
click at [211, 156] on button "Save" at bounding box center [207, 157] width 44 height 11
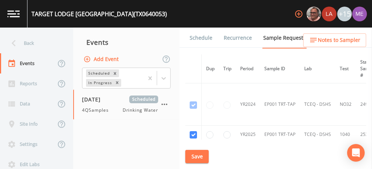
click at [205, 37] on link "Schedule" at bounding box center [201, 37] width 25 height 21
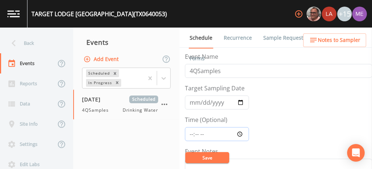
click at [191, 133] on input "Time (Optional)" at bounding box center [217, 134] width 64 height 14
type input "10:00"
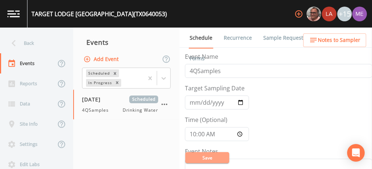
click at [202, 155] on button "Save" at bounding box center [207, 157] width 44 height 11
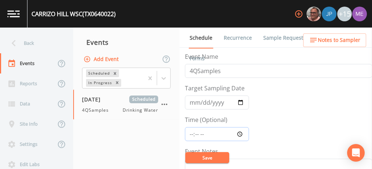
click at [190, 133] on input "Time (Optional)" at bounding box center [217, 134] width 64 height 14
click at [191, 131] on input "08:29" at bounding box center [217, 134] width 64 height 14
type input "10:44"
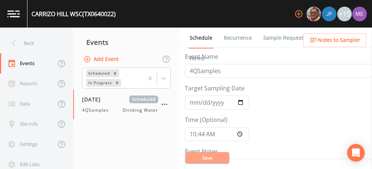
click at [202, 158] on button "Save" at bounding box center [207, 157] width 44 height 11
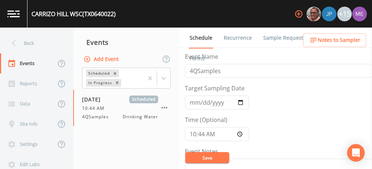
click at [274, 37] on link "Sample Requests" at bounding box center [284, 37] width 45 height 21
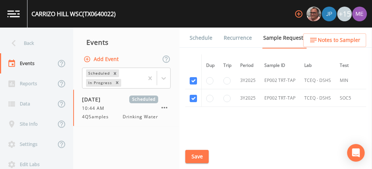
scroll to position [462, 0]
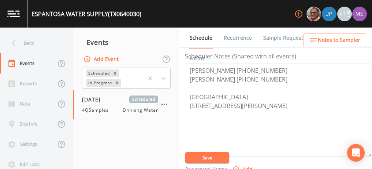
scroll to position [207, 0]
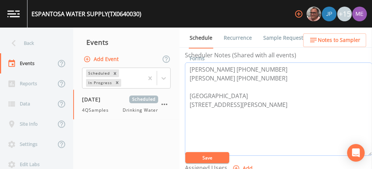
drag, startPoint x: 190, startPoint y: 92, endPoint x: 251, endPoint y: 112, distance: 64.2
click at [251, 112] on textarea "[PERSON_NAME] [PHONE_NUMBER] [PERSON_NAME] [PHONE_NUMBER] [GEOGRAPHIC_DATA] [ST…" at bounding box center [278, 108] width 187 height 93
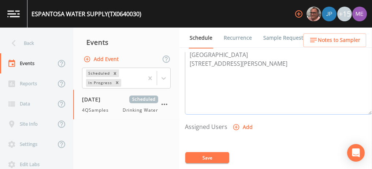
scroll to position [257, 0]
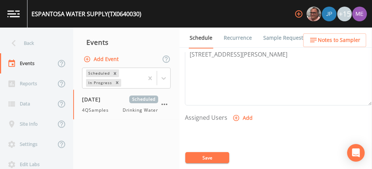
click at [235, 115] on icon "button" at bounding box center [236, 118] width 6 height 6
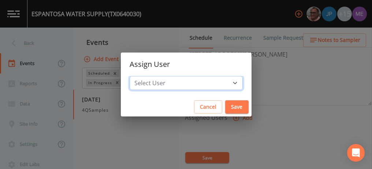
click at [224, 83] on select "Select User [PERSON_NAME] [PERSON_NAME] [PERSON_NAME] [PERSON_NAME] [PERSON_NAM…" at bounding box center [186, 83] width 113 height 14
select select "82fcd260-406f-4720-af66-0de7f1917f1c"
click at [141, 76] on select "Select User [PERSON_NAME] [PERSON_NAME] [PERSON_NAME] [PERSON_NAME] [PERSON_NAM…" at bounding box center [186, 83] width 113 height 14
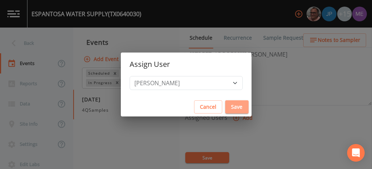
click at [226, 109] on button "Save" at bounding box center [236, 107] width 23 height 14
select select
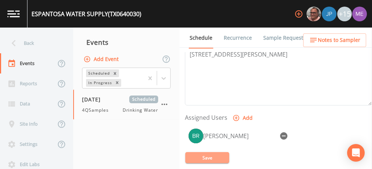
click at [211, 154] on button "Save" at bounding box center [207, 157] width 44 height 11
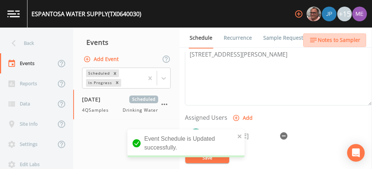
click at [349, 41] on span "Notes to Sampler" at bounding box center [339, 40] width 43 height 9
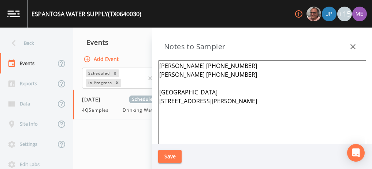
click at [159, 65] on textarea "Melissa Madina 830-876-9904 Gerardo Hurbre 830-876-8346 Meeting Point 585 Dunca…" at bounding box center [262, 149] width 208 height 178
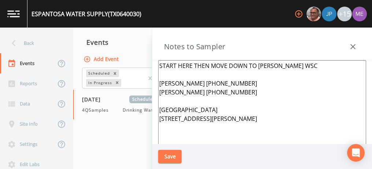
type textarea "START HERE THEN MOVE DOWN TO CATARINA WSC Melissa Madina 830-876-9904 Gerardo H…"
click at [167, 153] on button "Save" at bounding box center [169, 157] width 23 height 14
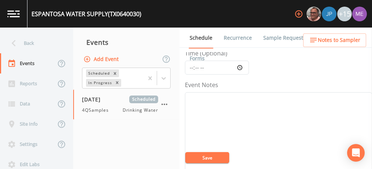
scroll to position [56, 0]
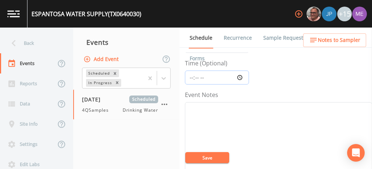
click at [191, 76] on input "Time (Optional)" at bounding box center [217, 77] width 64 height 14
type input "08:00"
click at [213, 127] on textarea "Event Notes" at bounding box center [278, 148] width 187 height 93
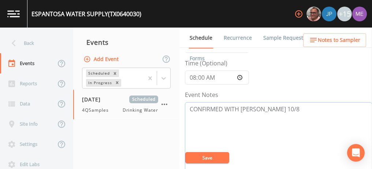
type textarea "CONFIRMED WITH GERRARDO 10/8"
click at [215, 157] on button "Save" at bounding box center [207, 157] width 44 height 11
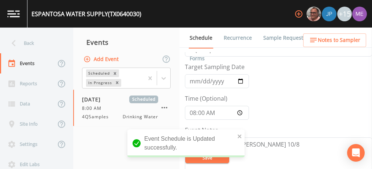
scroll to position [11, 0]
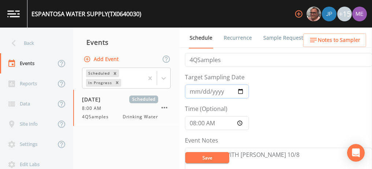
click at [202, 90] on input "[DATE]" at bounding box center [217, 91] width 64 height 14
type input "2025-10-14"
click at [217, 160] on button "Save" at bounding box center [207, 157] width 44 height 11
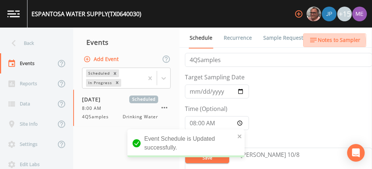
click at [332, 41] on span "Notes to Sampler" at bounding box center [339, 40] width 43 height 9
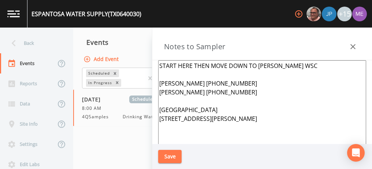
click at [352, 43] on icon "button" at bounding box center [353, 46] width 9 height 9
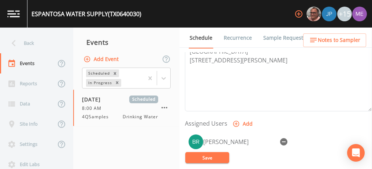
scroll to position [269, 0]
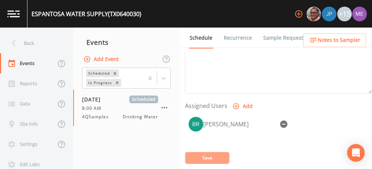
click at [223, 155] on button "Save" at bounding box center [207, 157] width 44 height 11
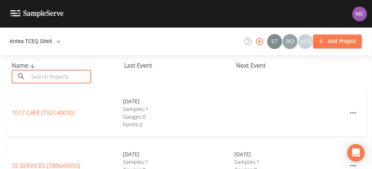
click at [75, 73] on input "text" at bounding box center [60, 77] width 63 height 14
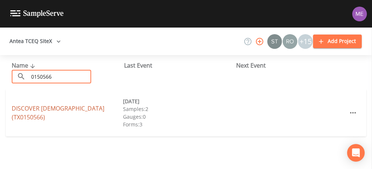
type input "0150566"
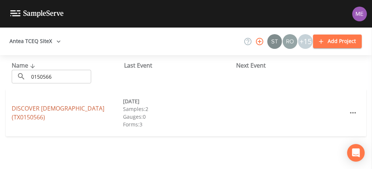
click at [82, 117] on link "DISCOVER CHURCH (TX0150566)" at bounding box center [58, 112] width 93 height 17
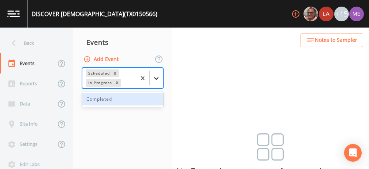
click at [157, 75] on icon at bounding box center [156, 77] width 7 height 7
click at [143, 96] on div "Completed" at bounding box center [122, 99] width 81 height 12
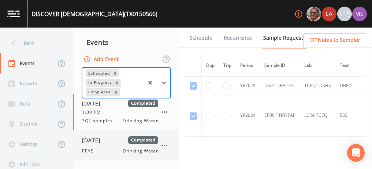
scroll to position [71, 0]
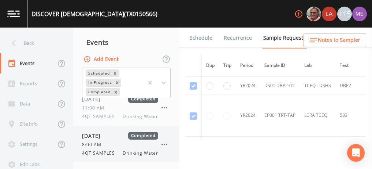
click at [118, 139] on div "10/01/2025 Completed 8:00 AM 4QT SAMPLES Drinking Water" at bounding box center [120, 144] width 76 height 25
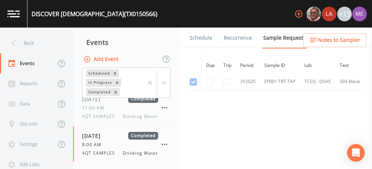
scroll to position [659, 0]
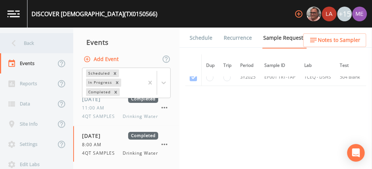
click at [33, 44] on div "Back" at bounding box center [33, 43] width 66 height 20
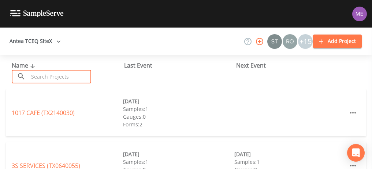
click at [53, 72] on input "text" at bounding box center [60, 77] width 63 height 14
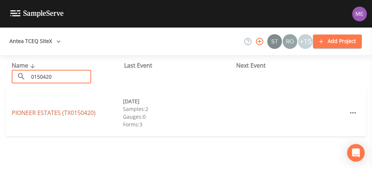
type input "0150420"
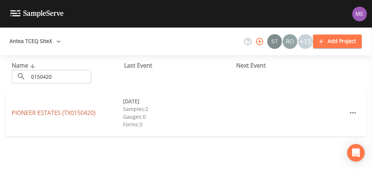
click at [56, 114] on link "PIONEER ESTATES (TX0150420)" at bounding box center [54, 112] width 84 height 8
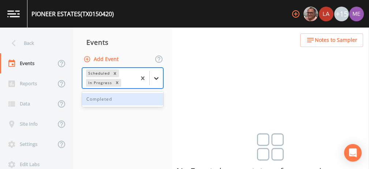
click at [158, 80] on icon at bounding box center [156, 77] width 7 height 7
click at [152, 94] on div "Completed" at bounding box center [122, 99] width 81 height 12
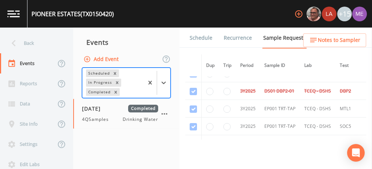
scroll to position [402, 0]
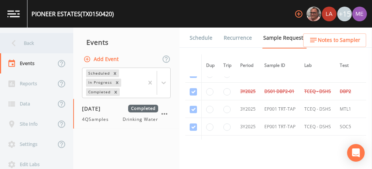
click at [30, 41] on div "Back" at bounding box center [33, 43] width 66 height 20
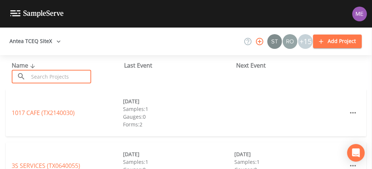
click at [54, 73] on input "text" at bounding box center [60, 77] width 63 height 14
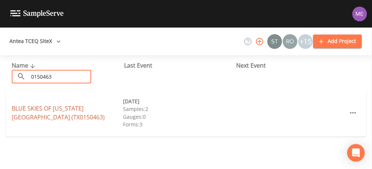
type input "0150463"
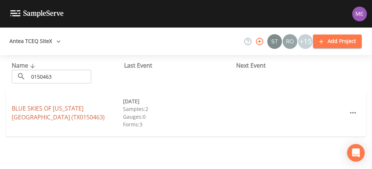
click at [72, 110] on link "BLUE SKIES OF TEXAS WEST (TX0150463)" at bounding box center [58, 112] width 93 height 17
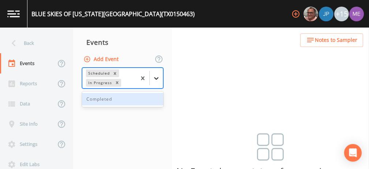
click at [156, 77] on icon at bounding box center [156, 77] width 7 height 7
click at [147, 100] on div "Completed" at bounding box center [122, 99] width 81 height 12
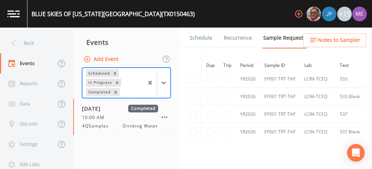
scroll to position [450, 0]
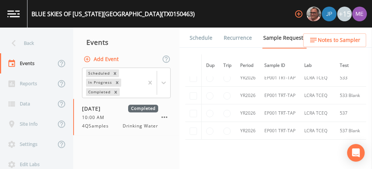
click at [206, 38] on link "Schedule" at bounding box center [201, 37] width 25 height 21
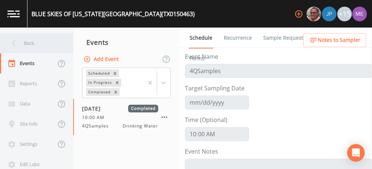
click at [29, 42] on div "Back" at bounding box center [33, 43] width 66 height 20
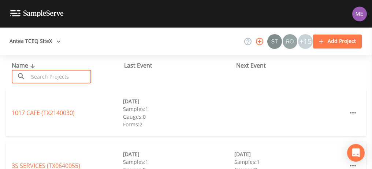
click at [53, 78] on input "text" at bounding box center [60, 77] width 63 height 14
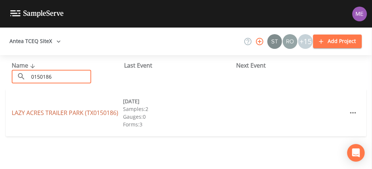
type input "0150186"
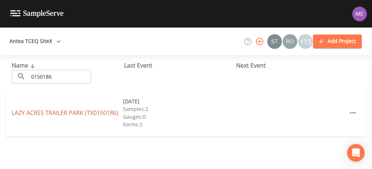
click at [77, 112] on link "LAZY ACRES TRAILER PARK (TX0150186)" at bounding box center [65, 112] width 107 height 8
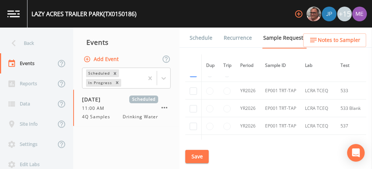
scroll to position [406, 0]
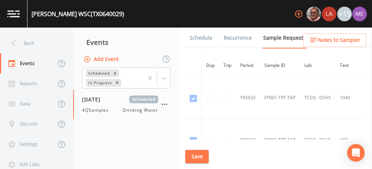
scroll to position [260, 0]
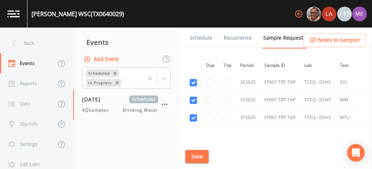
click at [194, 38] on link "Schedule" at bounding box center [201, 37] width 25 height 21
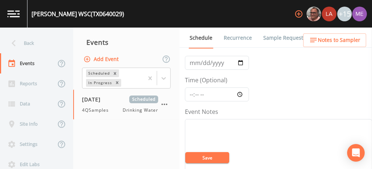
scroll to position [43, 0]
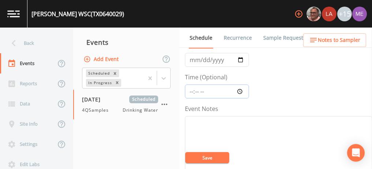
click at [191, 91] on input "Time (Optional)" at bounding box center [217, 91] width 64 height 14
type input "08:00"
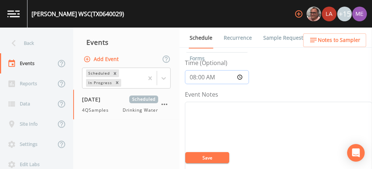
scroll to position [59, 0]
click at [196, 108] on textarea "Event Notes" at bounding box center [278, 145] width 187 height 93
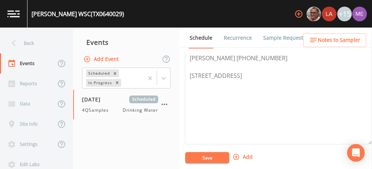
scroll to position [255, 0]
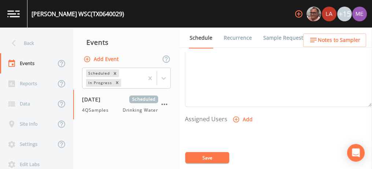
type textarea "Confirmed with Gerrardo 10/8"
click at [235, 119] on icon "button" at bounding box center [236, 118] width 7 height 7
select select "82fcd260-406f-4720-af66-0de7f1917f1c"
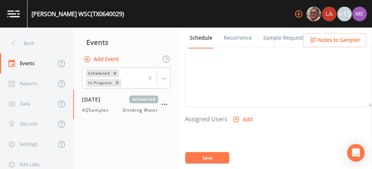
select select
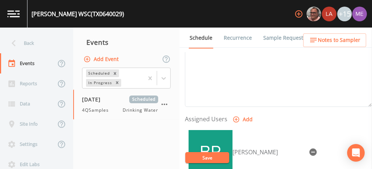
click at [207, 157] on button "Save" at bounding box center [207, 157] width 44 height 11
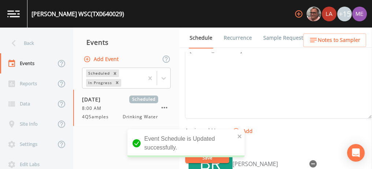
scroll to position [243, 0]
click at [321, 38] on span "Notes to Sampler" at bounding box center [339, 40] width 43 height 9
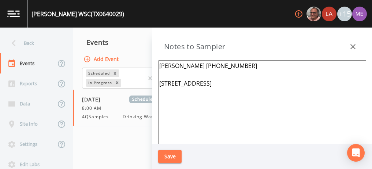
click at [161, 65] on textarea "Melissa Madina 830-876-9904 ext 4 103 N 5th St Carrizo Springs 78834" at bounding box center [262, 149] width 208 height 178
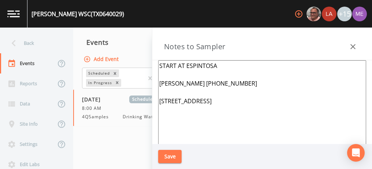
click at [220, 110] on textarea "START AT ESPINTOSA Melissa Madina 830-876-9904 ext 4 103 N 5th St Carrizo Sprin…" at bounding box center [262, 149] width 208 height 178
click at [224, 66] on textarea "START AT ESPINTOSA Melissa Madina 830-876-9904 ext 4" at bounding box center [262, 149] width 208 height 178
paste textarea "Meeting Point 585 Duncan St Carrizo Springs 78834"
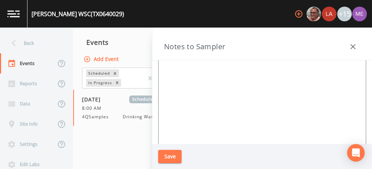
scroll to position [0, 0]
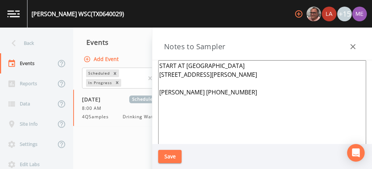
type textarea "START AT ESPINTOSA-Meeting Point 585 Duncan St Carrizo Springs 78834 Melissa Ma…"
click at [173, 156] on button "Save" at bounding box center [169, 157] width 23 height 14
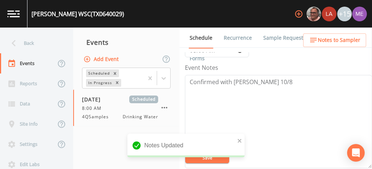
scroll to position [82, 0]
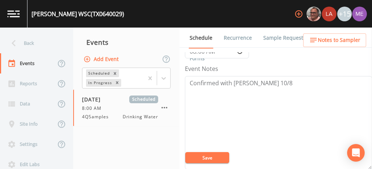
click at [205, 154] on button "Save" at bounding box center [207, 157] width 44 height 11
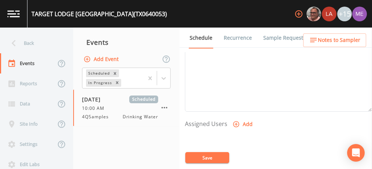
scroll to position [271, 0]
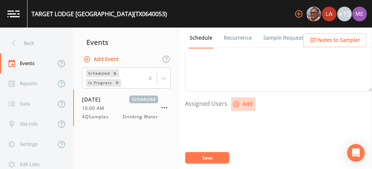
click at [235, 102] on icon "button" at bounding box center [236, 104] width 6 height 6
select select "82fcd260-406f-4720-af66-0de7f1917f1c"
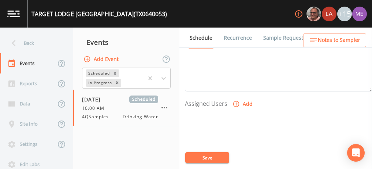
select select
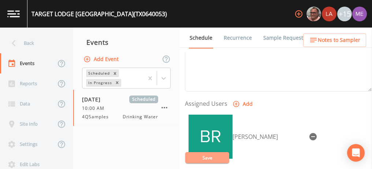
click at [208, 155] on button "Save" at bounding box center [207, 157] width 44 height 11
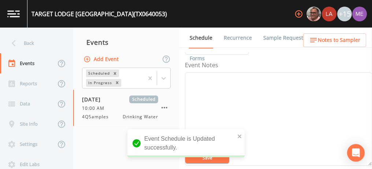
scroll to position [92, 0]
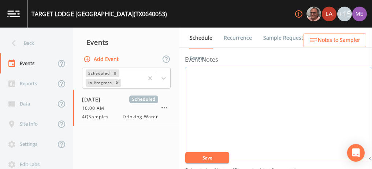
click at [223, 82] on textarea "Event Notes" at bounding box center [278, 113] width 187 height 93
type textarea "confirmed with [PERSON_NAME] 10/8"
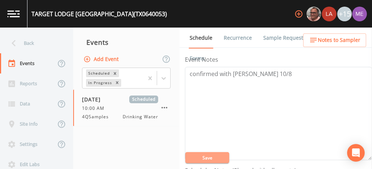
click at [209, 157] on button "Save" at bounding box center [207, 157] width 44 height 11
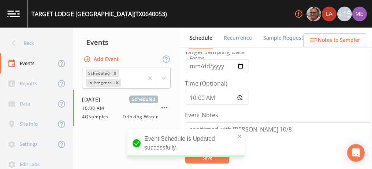
scroll to position [34, 0]
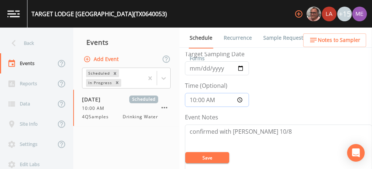
click at [203, 98] on input "10:00" at bounding box center [217, 100] width 64 height 14
type input "10:30"
click at [212, 157] on button "Save" at bounding box center [207, 157] width 44 height 11
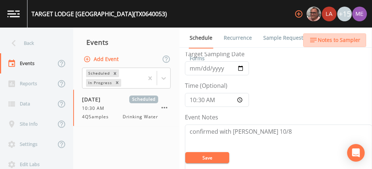
click at [342, 39] on span "Notes to Sampler" at bounding box center [339, 40] width 43 height 9
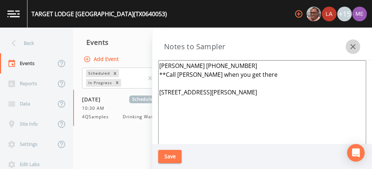
click at [353, 45] on icon "button" at bounding box center [353, 46] width 9 height 9
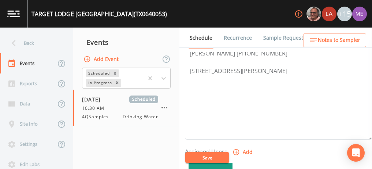
scroll to position [224, 0]
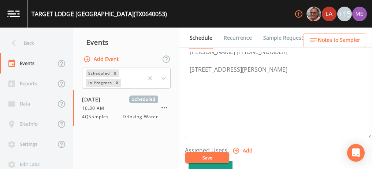
click at [279, 38] on link "Sample Requests" at bounding box center [284, 37] width 45 height 21
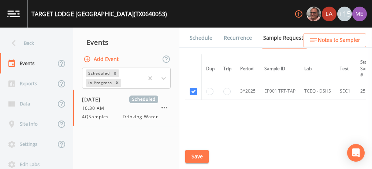
scroll to position [81, 0]
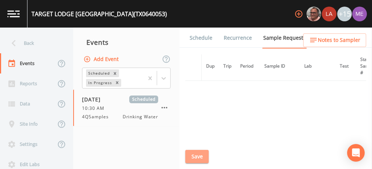
click at [189, 157] on button "Save" at bounding box center [196, 157] width 23 height 14
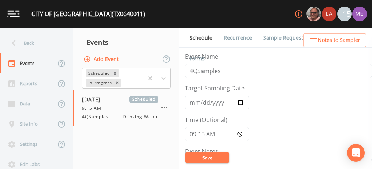
scroll to position [85, 0]
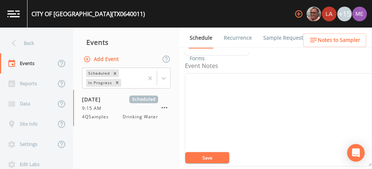
click at [275, 37] on link "Sample Requests" at bounding box center [284, 37] width 45 height 21
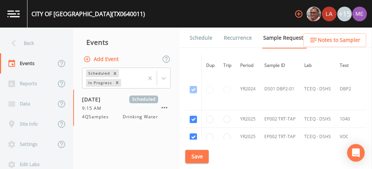
scroll to position [5, 0]
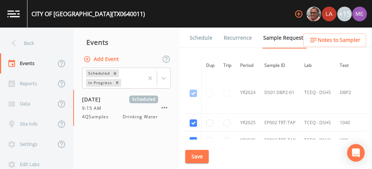
click at [198, 36] on link "Schedule" at bounding box center [201, 37] width 25 height 21
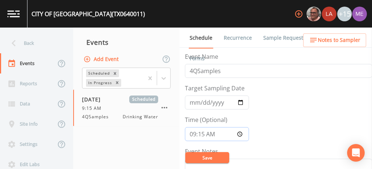
click at [201, 133] on input "09:15:00" at bounding box center [217, 134] width 64 height 14
type input "09:45"
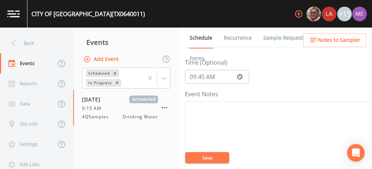
scroll to position [60, 0]
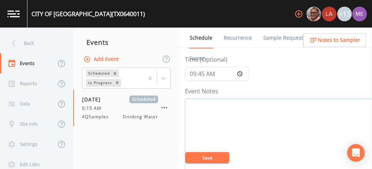
click at [263, 138] on textarea "Event Notes" at bounding box center [278, 144] width 187 height 93
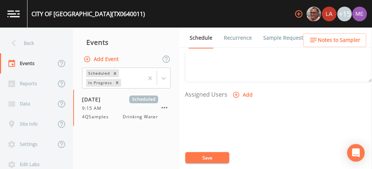
scroll to position [280, 0]
type textarea "confirmed with [PERSON_NAME] 10/8"
click at [235, 92] on icon "button" at bounding box center [236, 95] width 6 height 6
select select "82fcd260-406f-4720-af66-0de7f1917f1c"
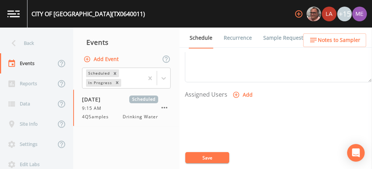
select select
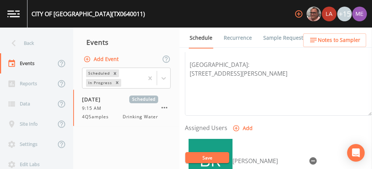
scroll to position [264, 0]
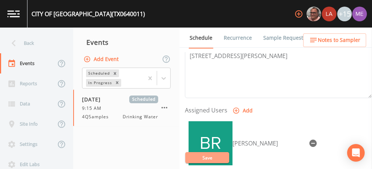
click at [211, 155] on button "Save" at bounding box center [207, 157] width 44 height 11
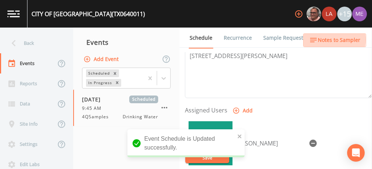
click at [328, 40] on span "Notes to Sampler" at bounding box center [339, 40] width 43 height 9
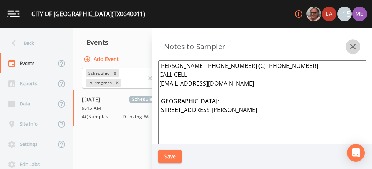
click at [353, 47] on icon "button" at bounding box center [353, 46] width 5 height 5
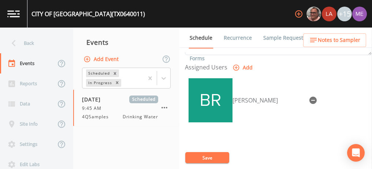
scroll to position [308, 0]
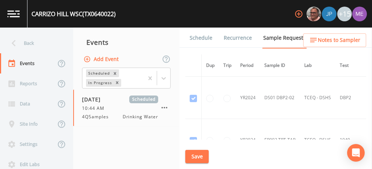
scroll to position [462, 0]
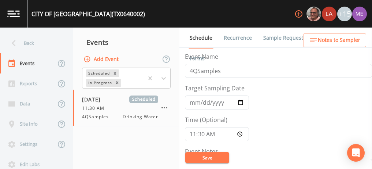
scroll to position [64, 0]
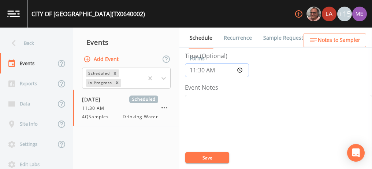
click at [201, 69] on input "11:30" at bounding box center [217, 70] width 64 height 14
click at [193, 69] on input "11:30" at bounding box center [217, 70] width 64 height 14
type input "12:15"
click at [203, 114] on textarea "Event Notes" at bounding box center [278, 141] width 187 height 93
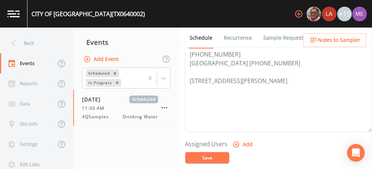
scroll to position [253, 0]
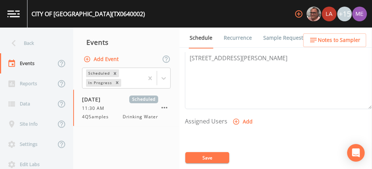
type textarea "confirmed with john 10/8"
click at [234, 118] on icon "button" at bounding box center [236, 121] width 7 height 7
select select "82fcd260-406f-4720-af66-0de7f1917f1c"
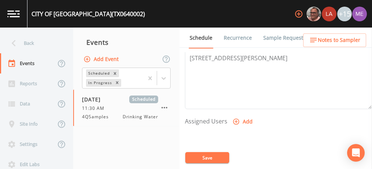
select select
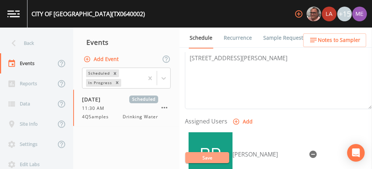
click at [205, 156] on button "Save" at bounding box center [207, 157] width 44 height 11
click at [342, 40] on span "Notes to Sampler" at bounding box center [339, 40] width 43 height 9
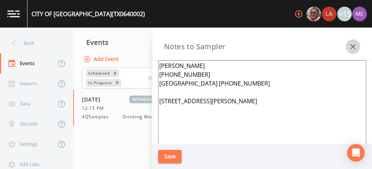
click at [355, 43] on icon "button" at bounding box center [353, 46] width 9 height 9
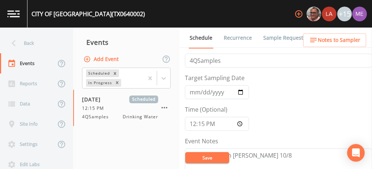
scroll to position [10, 0]
click at [217, 158] on button "Save" at bounding box center [207, 157] width 44 height 11
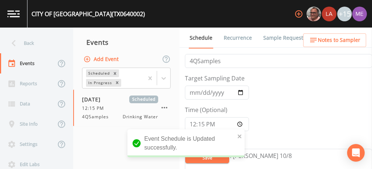
click at [281, 40] on link "Sample Requests" at bounding box center [284, 37] width 45 height 21
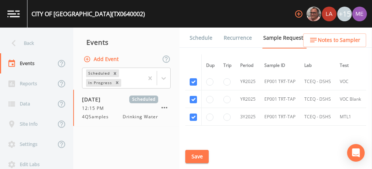
scroll to position [255, 0]
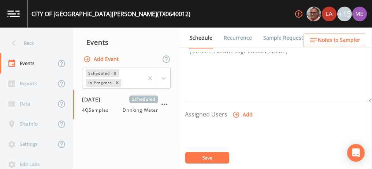
scroll to position [261, 0]
click at [235, 113] on icon "button" at bounding box center [236, 114] width 6 height 6
select select "82fcd260-406f-4720-af66-0de7f1917f1c"
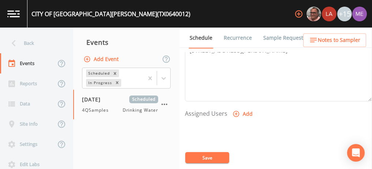
select select
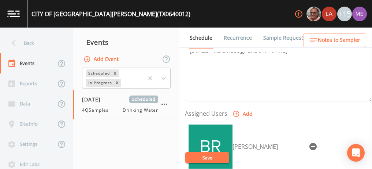
click at [212, 157] on button "Save" at bounding box center [207, 157] width 44 height 11
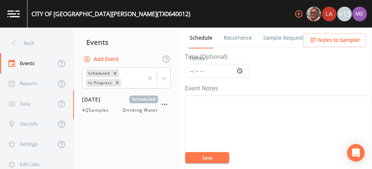
scroll to position [40, 0]
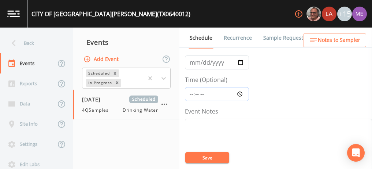
click at [191, 92] on input "Time (Optional)" at bounding box center [217, 94] width 64 height 14
type input "08:00"
click at [200, 121] on textarea "Event Notes" at bounding box center [278, 164] width 187 height 93
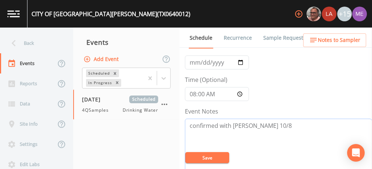
type textarea "confirmed with adrian 10/8"
click at [207, 160] on button "Save" at bounding box center [207, 157] width 44 height 11
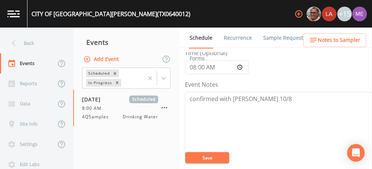
scroll to position [66, 0]
click at [324, 41] on span "Notes to Sampler" at bounding box center [339, 40] width 43 height 9
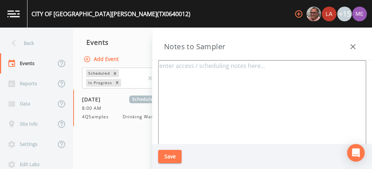
type textarea "Adrian Martinez 830-457-4462 City Hall 830-457-2218 Meeting Location 151 Commer…"
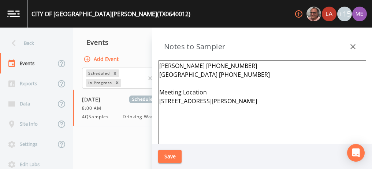
click at [166, 157] on button "Save" at bounding box center [169, 157] width 23 height 14
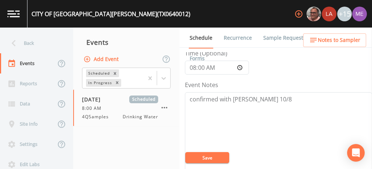
click at [279, 36] on link "Sample Requests" at bounding box center [284, 37] width 45 height 21
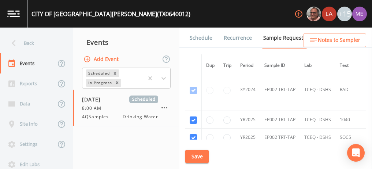
scroll to position [430, 0]
click at [192, 154] on button "Save" at bounding box center [196, 157] width 23 height 14
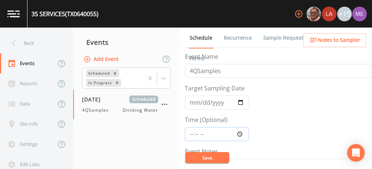
click at [191, 132] on input "Time (Optional)" at bounding box center [217, 134] width 64 height 14
type input "09:15"
click at [199, 154] on button "Save" at bounding box center [207, 157] width 44 height 11
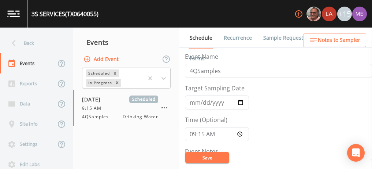
click at [272, 38] on link "Sample Requests" at bounding box center [284, 37] width 45 height 21
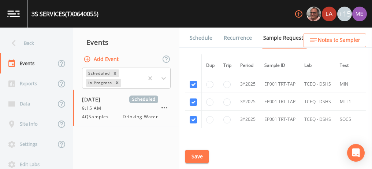
scroll to position [294, 0]
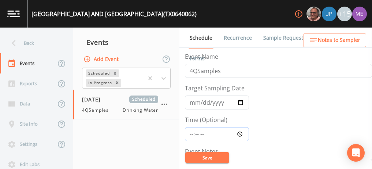
click at [191, 132] on input "Time (Optional)" at bounding box center [217, 134] width 64 height 14
type input "10:15"
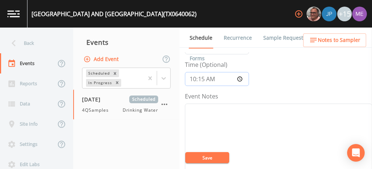
scroll to position [57, 0]
click at [281, 132] on textarea "Event Notes" at bounding box center [278, 147] width 187 height 93
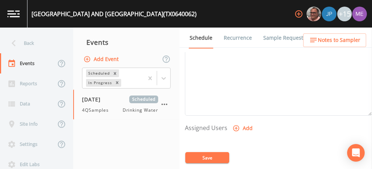
scroll to position [247, 0]
type textarea "confirmed with [PERSON_NAME] 10/8"
click at [234, 125] on icon "button" at bounding box center [236, 127] width 7 height 7
select select "82fcd260-406f-4720-af66-0de7f1917f1c"
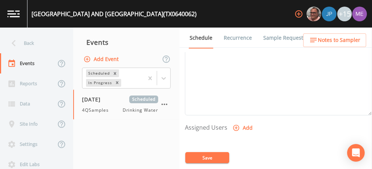
select select
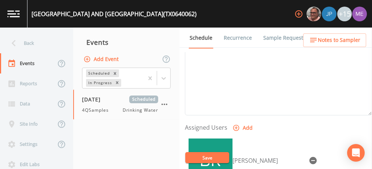
click at [211, 157] on button "Save" at bounding box center [207, 157] width 44 height 11
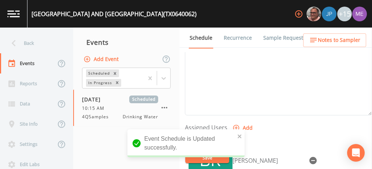
click at [338, 36] on span "Notes to Sampler" at bounding box center [339, 40] width 43 height 9
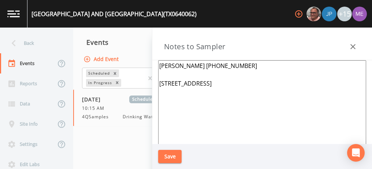
click at [354, 46] on icon "button" at bounding box center [353, 46] width 5 height 5
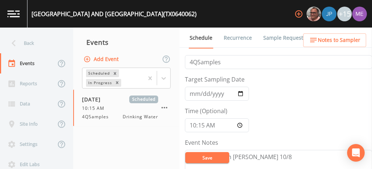
scroll to position [0, 0]
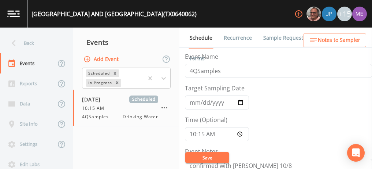
click at [279, 37] on link "Sample Requests" at bounding box center [284, 37] width 45 height 21
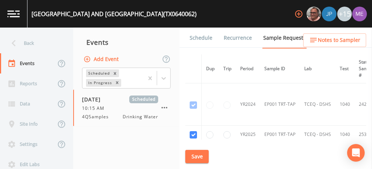
click at [195, 36] on link "Schedule" at bounding box center [201, 37] width 25 height 21
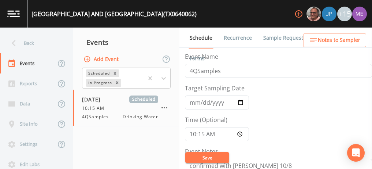
click at [211, 153] on button "Save" at bounding box center [207, 157] width 44 height 11
click at [200, 154] on button "Save" at bounding box center [207, 157] width 44 height 11
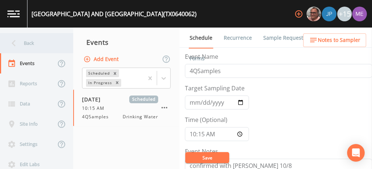
click at [33, 42] on div "Back" at bounding box center [33, 43] width 66 height 20
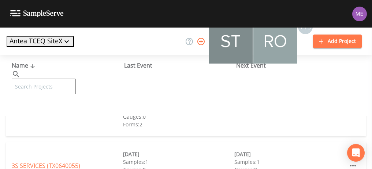
click at [38, 78] on input "text" at bounding box center [44, 85] width 64 height 15
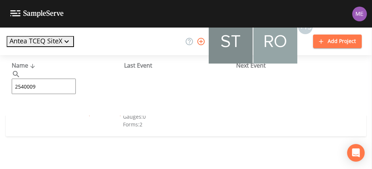
type input "2540009"
click at [46, 108] on link "LOMA ALTA WATER SYSTEM (TX2540009)" at bounding box center [67, 112] width 110 height 8
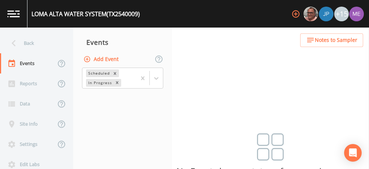
click at [102, 57] on button "Add Event" at bounding box center [102, 59] width 40 height 14
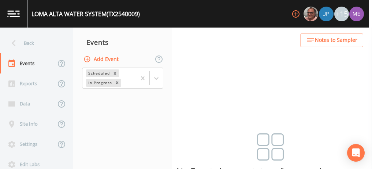
type input "4QSamples"
type input "[DATE]"
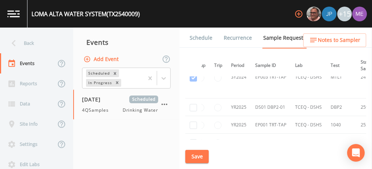
scroll to position [653, 7]
click at [195, 104] on input "checkbox" at bounding box center [193, 107] width 7 height 7
checkbox input "true"
click at [195, 121] on input "checkbox" at bounding box center [193, 124] width 7 height 7
checkbox input "true"
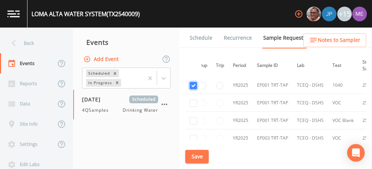
scroll to position [693, 7]
click at [194, 98] on input "checkbox" at bounding box center [193, 101] width 7 height 7
checkbox input "true"
click at [194, 116] on input "checkbox" at bounding box center [193, 119] width 7 height 7
checkbox input "true"
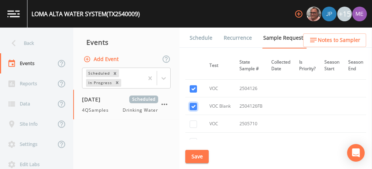
scroll to position [707, 130]
click at [194, 120] on input "checkbox" at bounding box center [193, 123] width 7 height 7
checkbox input "true"
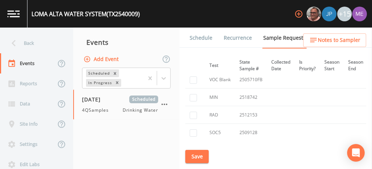
scroll to position [767, 130]
click at [195, 77] on input "checkbox" at bounding box center [193, 80] width 7 height 7
checkbox input "true"
click at [194, 95] on input "checkbox" at bounding box center [193, 98] width 7 height 7
checkbox input "true"
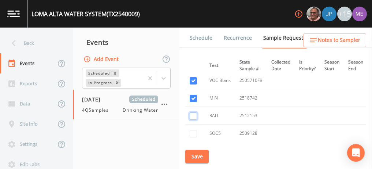
click at [194, 112] on input "checkbox" at bounding box center [193, 115] width 7 height 7
checkbox input "true"
click at [196, 130] on input "checkbox" at bounding box center [193, 133] width 7 height 7
checkbox input "true"
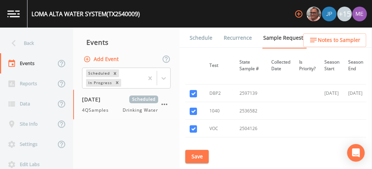
scroll to position [663, 130]
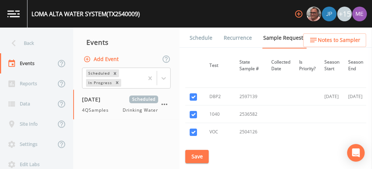
click at [195, 157] on button "Save" at bounding box center [196, 157] width 23 height 14
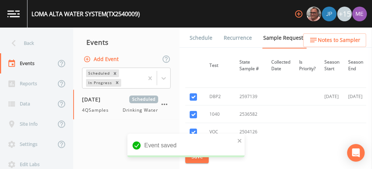
click at [203, 39] on link "Schedule" at bounding box center [201, 37] width 25 height 21
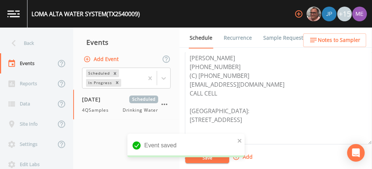
scroll to position [218, 0]
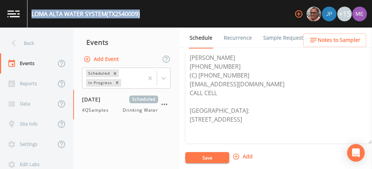
drag, startPoint x: 31, startPoint y: 12, endPoint x: 141, endPoint y: 17, distance: 110.4
click at [140, 17] on div "LOMA ALTA WATER SYSTEM (TX2540009)" at bounding box center [86, 14] width 108 height 9
copy div "LOMA ALTA WATER SYSTEM (TX2540009)"
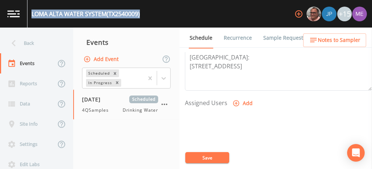
scroll to position [274, 0]
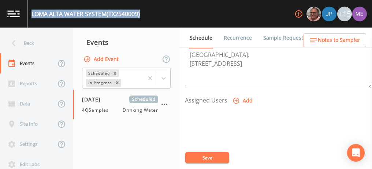
click at [234, 97] on icon "button" at bounding box center [236, 100] width 7 height 7
select select "82fcd260-406f-4720-af66-0de7f1917f1c"
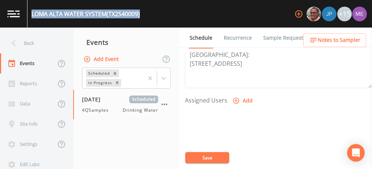
select select
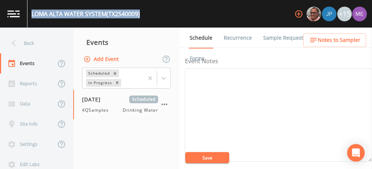
scroll to position [89, 0]
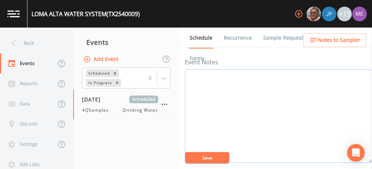
click at [268, 89] on textarea "Event Notes" at bounding box center [278, 115] width 187 height 93
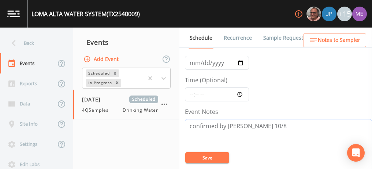
scroll to position [39, 0]
type textarea "confirmed by john 10/8"
click at [202, 60] on input "[DATE]" at bounding box center [217, 63] width 64 height 14
type input "[DATE]"
click at [190, 95] on input "Time (Optional)" at bounding box center [217, 95] width 64 height 14
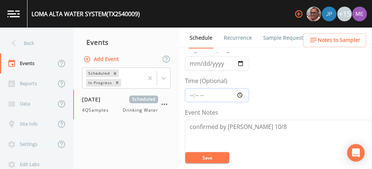
type input "12:15"
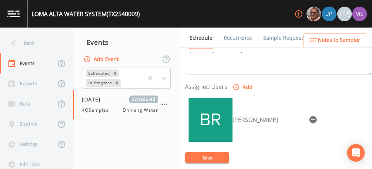
scroll to position [290, 0]
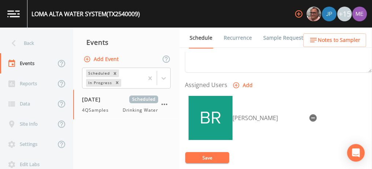
click at [206, 154] on button "Save" at bounding box center [207, 157] width 44 height 11
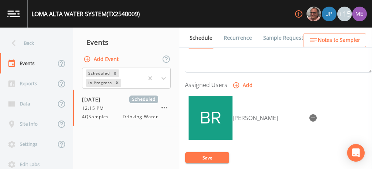
click at [333, 37] on span "Notes to Sampler" at bounding box center [339, 40] width 43 height 9
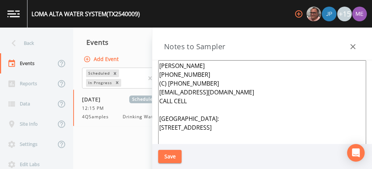
click at [158, 63] on textarea "JOHN CAMARILLO 830-854-7015 (C) 830-854-0528 coutility@zavalacounty.org CALL CE…" at bounding box center [262, 149] width 208 height 178
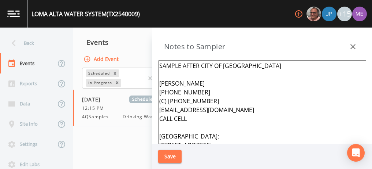
type textarea "SAMPLE AFTER CITY OF CARRIZO SPRINGS JOHN CAMARILLO 830-854-7015 (C) 830-854-05…"
click at [168, 156] on button "Save" at bounding box center [169, 157] width 23 height 14
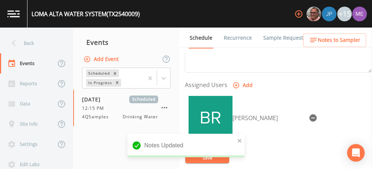
click at [280, 38] on link "Sample Requests" at bounding box center [284, 37] width 45 height 21
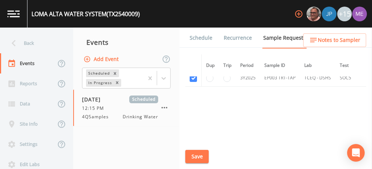
scroll to position [824, 0]
click at [200, 37] on link "Schedule" at bounding box center [201, 37] width 25 height 21
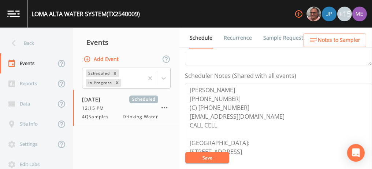
scroll to position [186, 0]
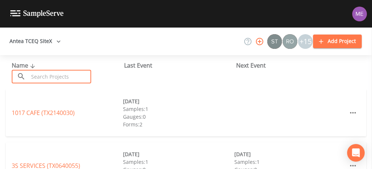
click at [81, 77] on input "text" at bounding box center [60, 77] width 63 height 14
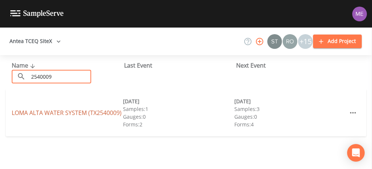
type input "2540009"
click at [58, 109] on link "LOMA ALTA WATER SYSTEM (TX2540009)" at bounding box center [67, 112] width 110 height 8
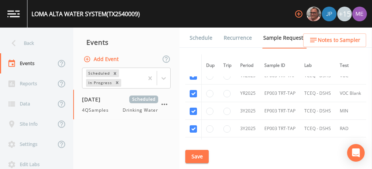
scroll to position [755, 0]
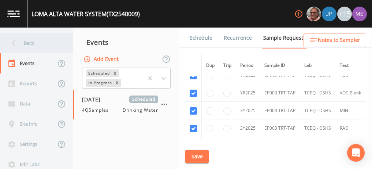
click at [26, 41] on div "Back" at bounding box center [33, 43] width 66 height 20
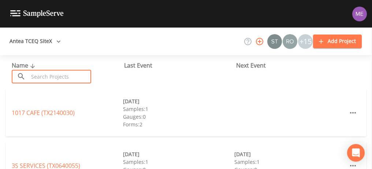
click at [42, 75] on input "text" at bounding box center [60, 77] width 63 height 14
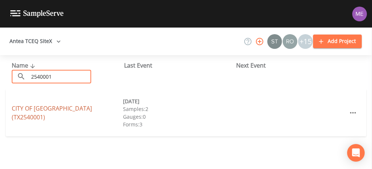
type input "2540001"
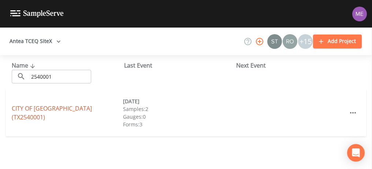
click at [48, 111] on link "CITY OF CRYSTAL CITY (TX2540001)" at bounding box center [52, 112] width 80 height 17
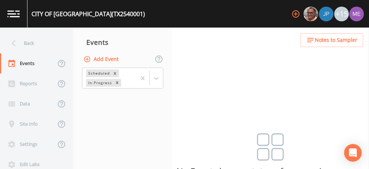
click at [106, 57] on button "Add Event" at bounding box center [102, 59] width 40 height 14
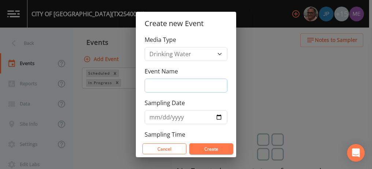
click at [160, 82] on input "Event Name" at bounding box center [186, 85] width 83 height 14
type input "4QSamples"
type input "[DATE]"
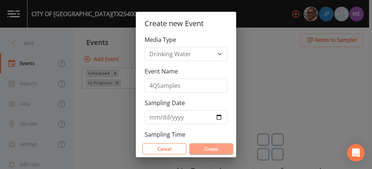
click at [205, 148] on button "Create" at bounding box center [211, 148] width 44 height 11
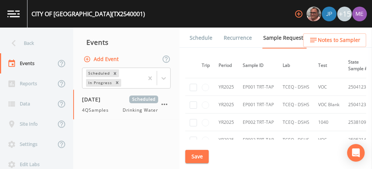
scroll to position [842, 0]
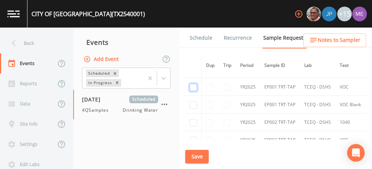
click at [193, 84] on input "checkbox" at bounding box center [193, 87] width 7 height 7
checkbox input "true"
click at [194, 101] on input "checkbox" at bounding box center [193, 104] width 7 height 7
checkbox input "true"
click at [194, 119] on input "checkbox" at bounding box center [193, 122] width 7 height 7
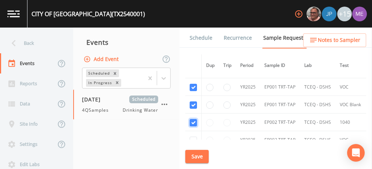
checkbox input "true"
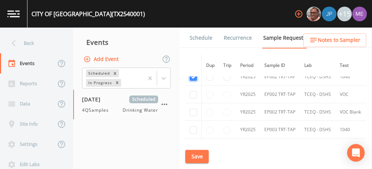
scroll to position [889, 0]
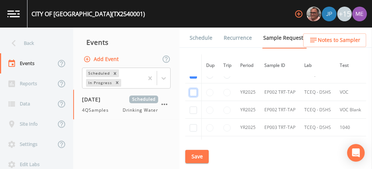
click at [194, 89] on input "checkbox" at bounding box center [193, 92] width 7 height 7
checkbox input "true"
click at [193, 106] on input "checkbox" at bounding box center [193, 109] width 7 height 7
checkbox input "true"
click at [192, 124] on input "checkbox" at bounding box center [193, 127] width 7 height 7
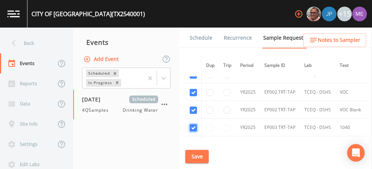
checkbox input "true"
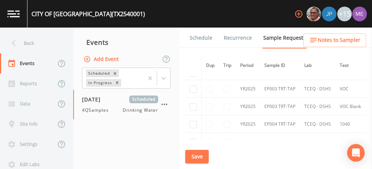
scroll to position [946, 0]
click at [195, 85] on input "checkbox" at bounding box center [193, 88] width 7 height 7
checkbox input "true"
click at [195, 102] on input "checkbox" at bounding box center [193, 105] width 7 height 7
checkbox input "true"
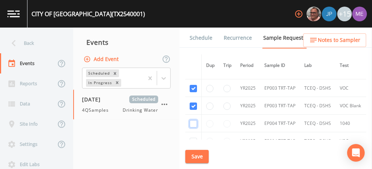
click at [194, 120] on input "checkbox" at bounding box center [193, 123] width 7 height 7
checkbox input "true"
click at [193, 137] on input "checkbox" at bounding box center [193, 140] width 7 height 7
checkbox input "true"
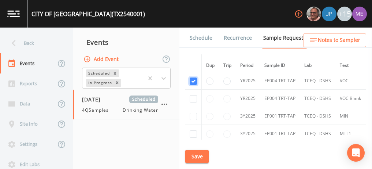
scroll to position [1007, 0]
click at [194, 94] on input "checkbox" at bounding box center [193, 97] width 7 height 7
checkbox input "true"
click at [194, 111] on input "checkbox" at bounding box center [193, 114] width 7 height 7
checkbox input "true"
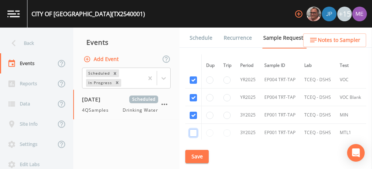
click at [195, 129] on input "checkbox" at bounding box center [193, 132] width 7 height 7
checkbox input "true"
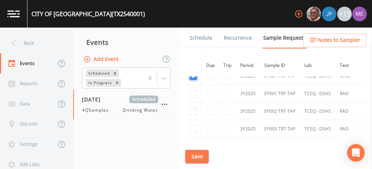
scroll to position [1064, 0]
click at [192, 89] on input "checkbox" at bounding box center [193, 92] width 7 height 7
checkbox input "true"
click at [194, 107] on input "checkbox" at bounding box center [193, 110] width 7 height 7
checkbox input "true"
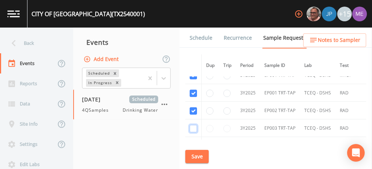
click at [193, 125] on input "checkbox" at bounding box center [193, 128] width 7 height 7
checkbox input "true"
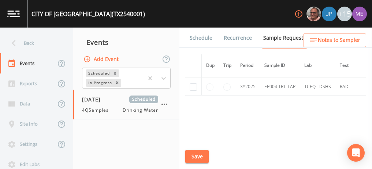
scroll to position [1125, 0]
click at [194, 82] on input "checkbox" at bounding box center [193, 85] width 7 height 7
checkbox input "true"
click at [202, 157] on button "Save" at bounding box center [196, 157] width 23 height 14
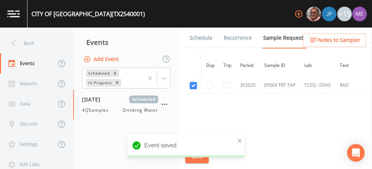
click at [195, 37] on link "Schedule" at bounding box center [201, 37] width 25 height 21
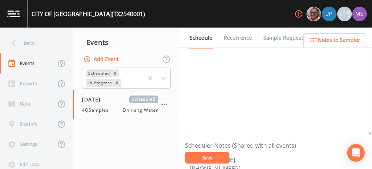
scroll to position [77, 0]
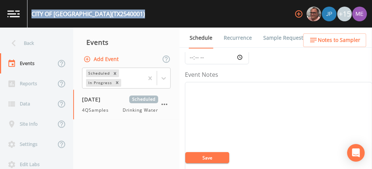
drag, startPoint x: 32, startPoint y: 13, endPoint x: 127, endPoint y: 15, distance: 94.6
click at [127, 15] on div "CITY OF CRYSTAL CITY (TX2540001) +15" at bounding box center [186, 13] width 372 height 27
copy div "CITY OF CRYSTAL CITY (TX2540001)"
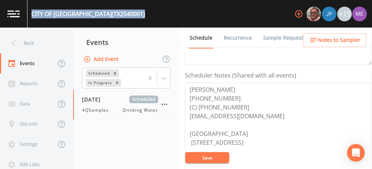
scroll to position [192, 0]
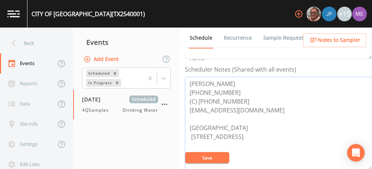
drag, startPoint x: 189, startPoint y: 80, endPoint x: 239, endPoint y: 98, distance: 53.0
click at [239, 98] on textarea "XIOMARA COSTA (830) 374-2011 (C) (830) 448-6859 xacosta@cityofcc.org Meeting Po…" at bounding box center [278, 123] width 187 height 93
click at [241, 100] on textarea "XIOMARA COSTA (830) 374-2011 (C) (830) 448-6859 xacosta@cityofcc.org Meeting Po…" at bounding box center [278, 123] width 187 height 93
paste textarea ") (830) 602-0247"
click at [214, 157] on button "Save" at bounding box center [207, 157] width 44 height 11
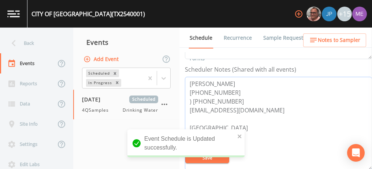
click at [191, 98] on textarea "XIOMARA COSTA (830) 374-2011 ) (830) 602-0247 xacosta@cityofcc.org Meeting Poin…" at bounding box center [278, 123] width 187 height 93
type textarea "XIOMARA COSTA (830) 374-2011 (830) 602-0247 xacosta@cityofcc.org Meeting Point …"
click at [200, 161] on div "Event Schedule is Updated successfully." at bounding box center [186, 146] width 117 height 34
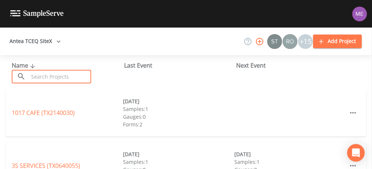
click at [71, 79] on input "text" at bounding box center [60, 77] width 63 height 14
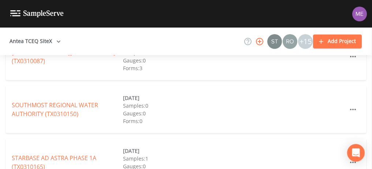
scroll to position [1271, 0]
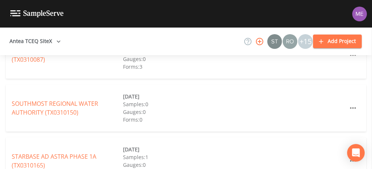
click at [261, 121] on div "SOUTHMOST REGIONAL WATER AUTHORITY (TX0310150) [DATE] Samples: 0 Gauges: 0 Form…" at bounding box center [186, 107] width 361 height 47
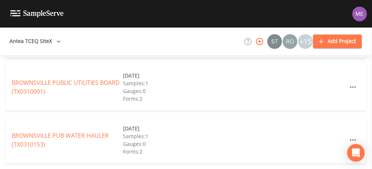
scroll to position [0, 0]
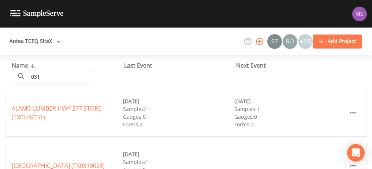
click at [44, 77] on input "031" at bounding box center [60, 77] width 63 height 14
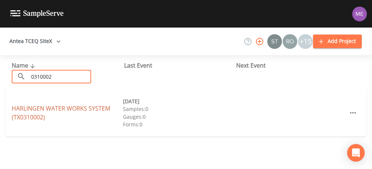
type input "0310002"
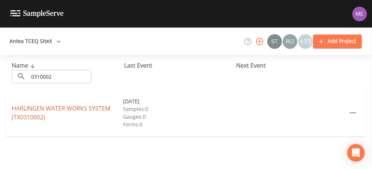
click at [67, 108] on link "HARLINGEN WATER WORKS SYSTEM (TX0310002)" at bounding box center [61, 112] width 99 height 17
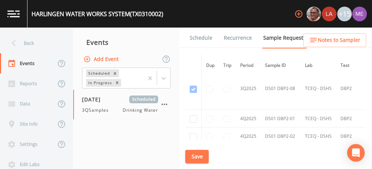
scroll to position [3802, 0]
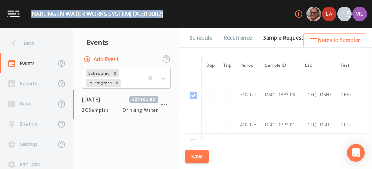
drag, startPoint x: 32, startPoint y: 12, endPoint x: 168, endPoint y: 10, distance: 135.6
click at [168, 10] on div "HARLINGEN WATER WORKS SYSTEM (TX0310002) +15" at bounding box center [186, 13] width 372 height 27
copy div "HARLINGEN WATER WORKS SYSTEM (TX0310002)"
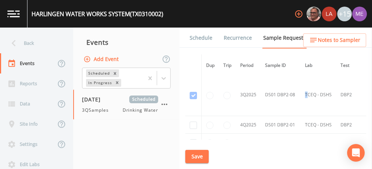
click at [308, 88] on td "TCEQ - DSHS" at bounding box center [319, 95] width 36 height 42
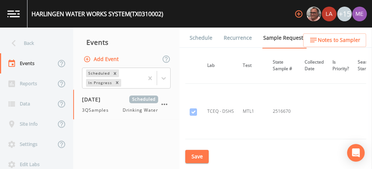
scroll to position [2212, 98]
click at [206, 48] on link "Forms" at bounding box center [197, 58] width 17 height 21
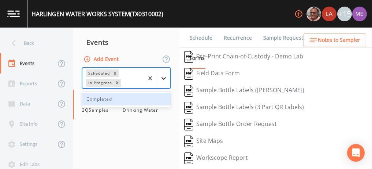
click at [164, 79] on icon at bounding box center [163, 77] width 7 height 7
click at [159, 97] on div "Completed" at bounding box center [126, 99] width 89 height 12
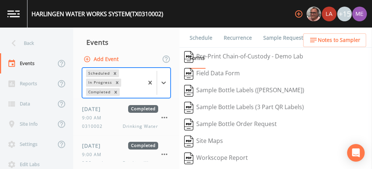
scroll to position [66, 0]
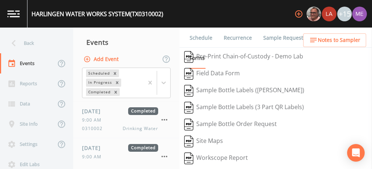
click at [119, 121] on div "9:00 AM" at bounding box center [120, 120] width 76 height 7
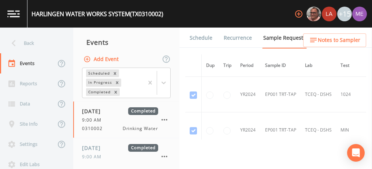
click at [206, 48] on link "Forms" at bounding box center [197, 58] width 17 height 21
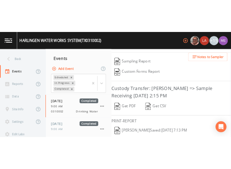
scroll to position [175, 0]
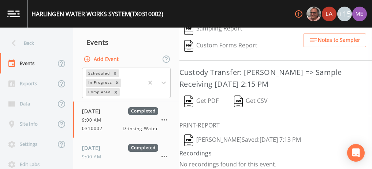
click at [215, 99] on button "Get PDF" at bounding box center [202, 101] width 44 height 17
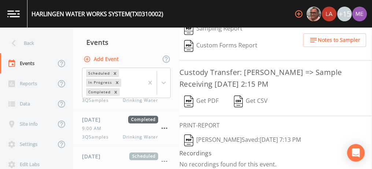
scroll to position [144, 0]
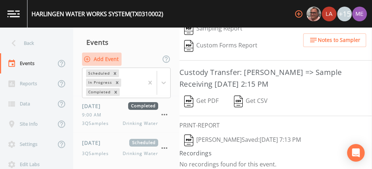
click at [111, 58] on button "Add Event" at bounding box center [102, 59] width 40 height 14
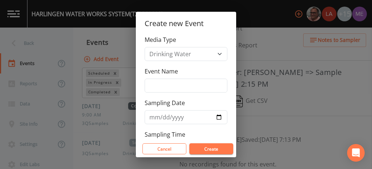
click at [95, 146] on div "Create new Event Media Type Drinking Water Event Name Sampling Date Sampling Ti…" at bounding box center [186, 84] width 372 height 169
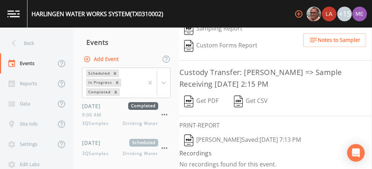
click at [95, 146] on div "[DATE] Scheduled 3QSamples Drinking Water" at bounding box center [120, 148] width 76 height 18
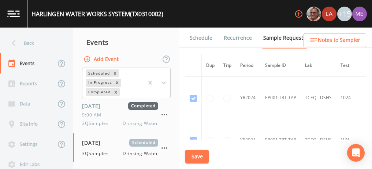
click at [201, 38] on link "Schedule" at bounding box center [201, 37] width 25 height 21
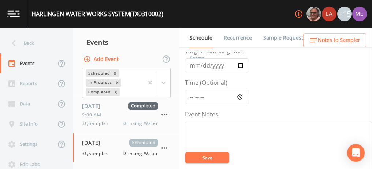
scroll to position [42, 0]
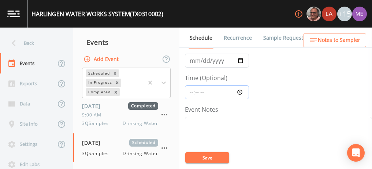
click at [194, 91] on input "Time (Optional)" at bounding box center [217, 92] width 64 height 14
type input "09:00"
click at [195, 60] on input "[DATE]" at bounding box center [217, 61] width 64 height 14
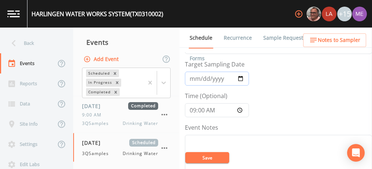
scroll to position [16, 0]
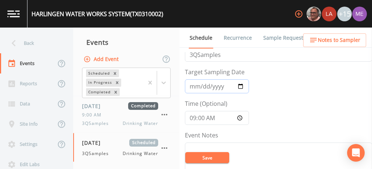
click at [204, 87] on input "[DATE]" at bounding box center [217, 86] width 64 height 14
type input "[DATE]"
click at [206, 159] on button "Save" at bounding box center [207, 157] width 44 height 11
click at [291, 36] on link "Sample Requests" at bounding box center [284, 37] width 45 height 21
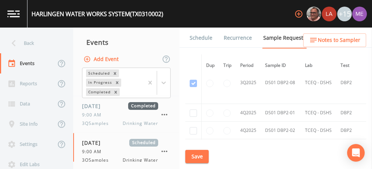
scroll to position [3819, 0]
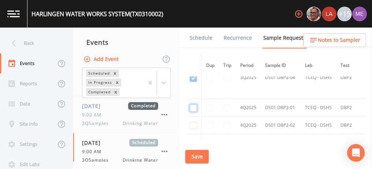
click at [197, 104] on input "checkbox" at bounding box center [193, 107] width 7 height 7
checkbox input "true"
click at [197, 122] on input "checkbox" at bounding box center [193, 125] width 7 height 7
checkbox input "true"
click at [197, 139] on input "checkbox" at bounding box center [193, 142] width 7 height 7
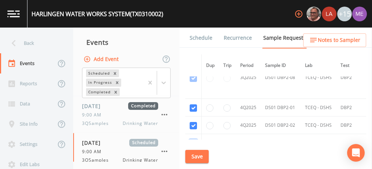
checkbox input "true"
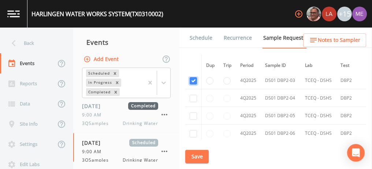
scroll to position [3882, 0]
click at [195, 94] on input "checkbox" at bounding box center [193, 97] width 7 height 7
checkbox input "true"
click at [197, 111] on input "checkbox" at bounding box center [193, 114] width 7 height 7
checkbox input "true"
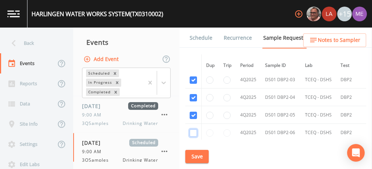
click at [196, 129] on input "checkbox" at bounding box center [193, 132] width 7 height 7
checkbox input "true"
click at [197, 147] on input "checkbox" at bounding box center [193, 150] width 7 height 7
checkbox input "true"
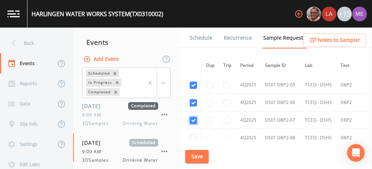
scroll to position [3914, 0]
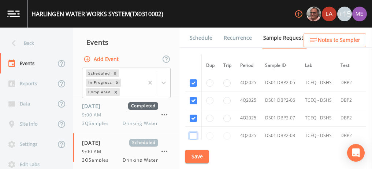
click at [197, 132] on input "checkbox" at bounding box center [193, 135] width 7 height 7
checkbox input "true"
click at [203, 158] on button "Save" at bounding box center [196, 157] width 23 height 14
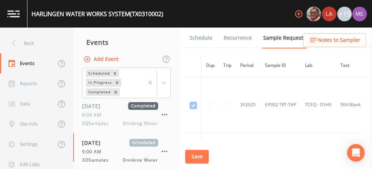
scroll to position [2648, 0]
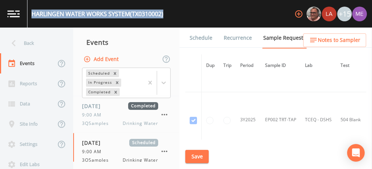
drag, startPoint x: 32, startPoint y: 12, endPoint x: 167, endPoint y: 18, distance: 135.4
click at [167, 18] on div "HARLINGEN WATER WORKS SYSTEM (TX0310002) +15" at bounding box center [186, 13] width 372 height 27
copy div "HARLINGEN WATER WORKS SYSTEM (TX0310002)"
click at [198, 155] on button "Save" at bounding box center [196, 157] width 23 height 14
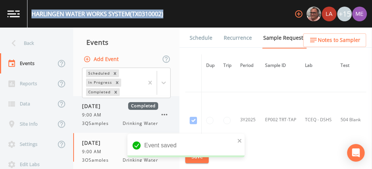
scroll to position [151, 0]
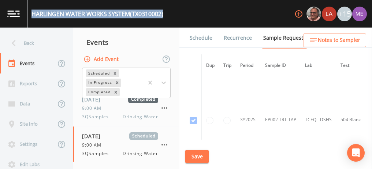
click at [204, 36] on link "Schedule" at bounding box center [201, 37] width 25 height 21
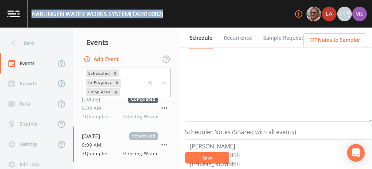
scroll to position [118, 0]
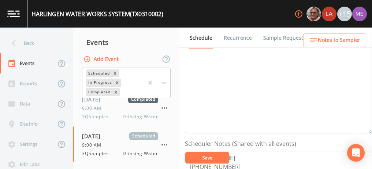
click at [288, 86] on textarea "Event Notes" at bounding box center [278, 86] width 187 height 93
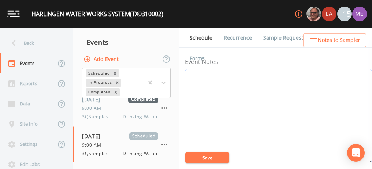
scroll to position [89, 0]
type textarea "confirmed with sandra 10/8"
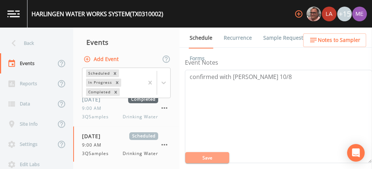
click at [205, 155] on button "Save" at bounding box center [207, 157] width 44 height 11
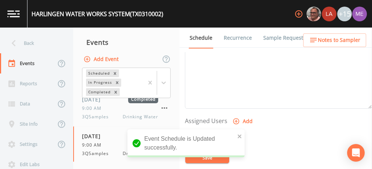
scroll to position [258, 0]
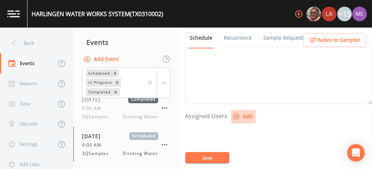
click at [238, 113] on icon "button" at bounding box center [236, 116] width 7 height 7
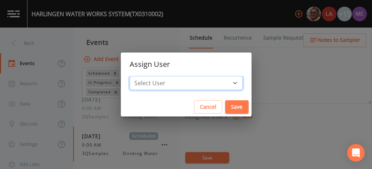
click at [225, 81] on select "Select User [PERSON_NAME] [PERSON_NAME] [PERSON_NAME] [PERSON_NAME] [PERSON_NAM…" at bounding box center [186, 83] width 113 height 14
select select "6518b6a0-c5fa-4d0f-8e3d-fc6e8623860b"
click at [141, 76] on select "Select User [PERSON_NAME] [PERSON_NAME] [PERSON_NAME] [PERSON_NAME] [PERSON_NAM…" at bounding box center [186, 83] width 113 height 14
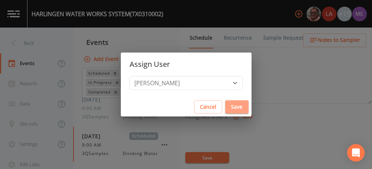
click at [226, 106] on button "Save" at bounding box center [236, 107] width 23 height 14
select select
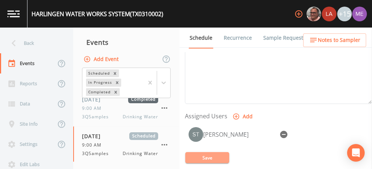
click at [218, 155] on button "Save" at bounding box center [207, 157] width 44 height 11
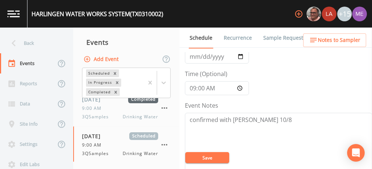
scroll to position [46, 0]
click at [211, 158] on button "Save" at bounding box center [207, 157] width 44 height 11
click at [289, 38] on link "Sample Requests" at bounding box center [284, 37] width 45 height 21
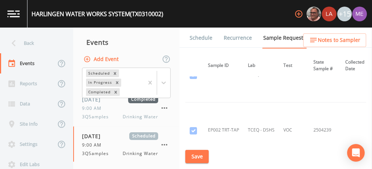
scroll to position [2311, 59]
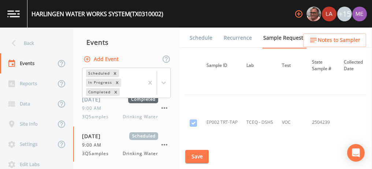
click at [205, 38] on link "Schedule" at bounding box center [201, 37] width 25 height 21
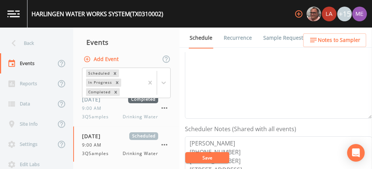
scroll to position [168, 0]
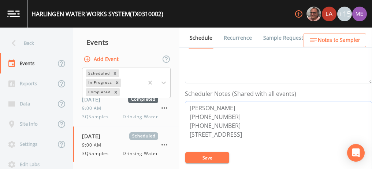
drag, startPoint x: 189, startPoint y: 104, endPoint x: 232, endPoint y: 113, distance: 43.3
click at [232, 113] on textarea "SANDRA PEREZ 956-440-6572 956-430-6100 401 N 3rd St, Harlingen, TX 78550" at bounding box center [278, 147] width 187 height 93
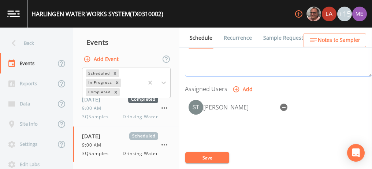
scroll to position [286, 0]
click at [208, 159] on button "Save" at bounding box center [207, 157] width 44 height 11
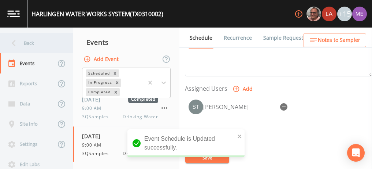
click at [32, 43] on div "Back" at bounding box center [33, 43] width 66 height 20
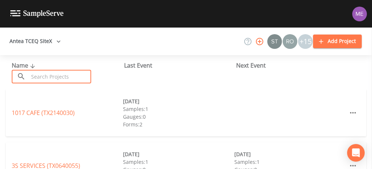
click at [44, 77] on input "text" at bounding box center [60, 77] width 63 height 14
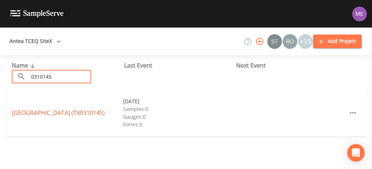
type input "0310145"
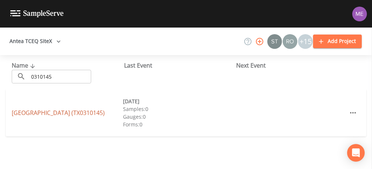
click at [67, 112] on link "CAREFREE VALLEY RESORT (TX0310145)" at bounding box center [58, 112] width 93 height 8
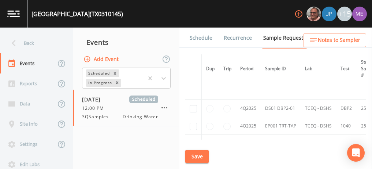
scroll to position [597, 0]
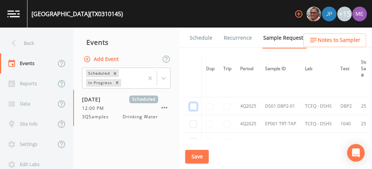
click at [194, 103] on input "checkbox" at bounding box center [193, 106] width 7 height 7
checkbox input "true"
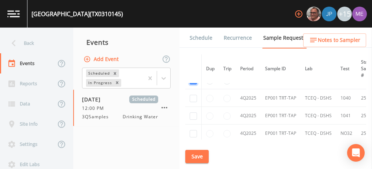
scroll to position [626, 0]
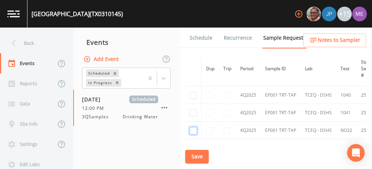
click at [193, 127] on input "checkbox" at bounding box center [193, 130] width 7 height 7
checkbox input "true"
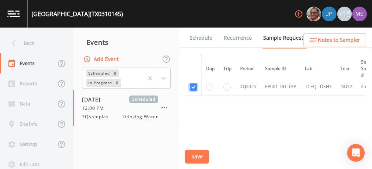
scroll to position [669, 0]
click at [203, 153] on button "Save" at bounding box center [196, 157] width 23 height 14
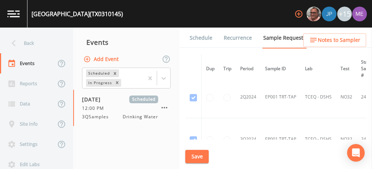
scroll to position [85, 0]
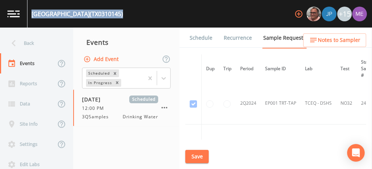
drag, startPoint x: 32, startPoint y: 12, endPoint x: 139, endPoint y: 14, distance: 106.7
click at [139, 14] on div "CAREFREE VALLEY RESORT (TX0310145) +15" at bounding box center [186, 13] width 372 height 27
copy div "CAREFREE VALLEY RESORT (TX0310145)"
click at [203, 38] on link "Schedule" at bounding box center [201, 37] width 25 height 21
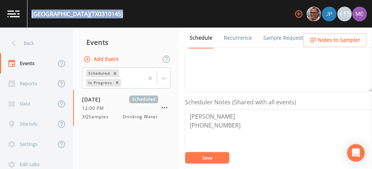
scroll to position [161, 0]
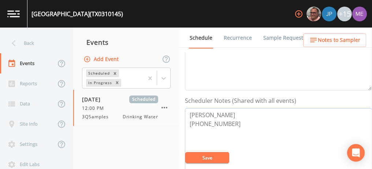
drag, startPoint x: 188, startPoint y: 112, endPoint x: 229, endPoint y: 128, distance: 43.2
click at [229, 128] on textarea "Javier Rodriguez 956-245-4929" at bounding box center [278, 154] width 187 height 93
click at [242, 114] on textarea "Javier Rodriguez 956-245-4929" at bounding box center [278, 154] width 187 height 93
type textarea "Javier Rodriguez 956-245-4929"
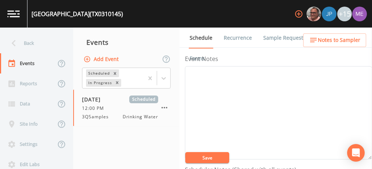
scroll to position [92, 0]
click at [245, 123] on textarea "Event Notes" at bounding box center [278, 113] width 187 height 93
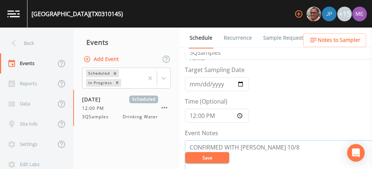
scroll to position [0, 0]
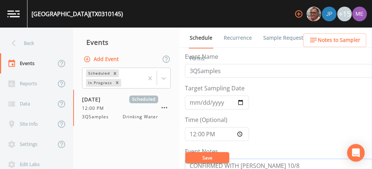
type textarea "CONFIRMED WITH JAVIER 10/8"
click at [192, 70] on input "3QSamples" at bounding box center [278, 71] width 187 height 14
type input "4QSamples"
click at [193, 102] on input "2025-08-20" at bounding box center [217, 102] width 64 height 14
type input "2025-10-08"
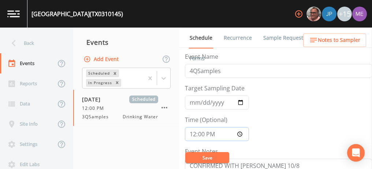
click at [193, 132] on input "12:00:00" at bounding box center [217, 134] width 64 height 14
type input "09:00"
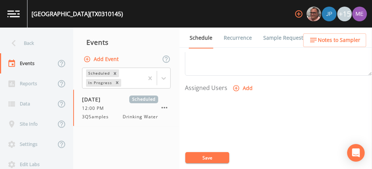
scroll to position [291, 0]
click at [236, 81] on icon "button" at bounding box center [236, 83] width 7 height 7
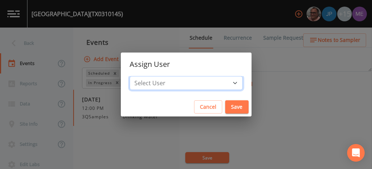
click at [225, 82] on select "Select User Mike Franklin Joshua gere Paul Lauren Saenz David Weber Zachary Eva…" at bounding box center [186, 83] width 113 height 14
select select "6518b6a0-c5fa-4d0f-8e3d-fc6e8623860b"
click at [141, 76] on select "Select User Mike Franklin Joshua gere Paul Lauren Saenz David Weber Zachary Eva…" at bounding box center [186, 83] width 113 height 14
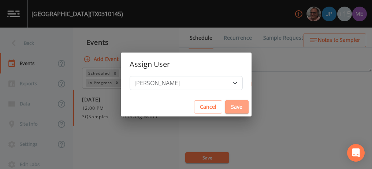
click at [225, 105] on button "Save" at bounding box center [236, 107] width 23 height 14
select select
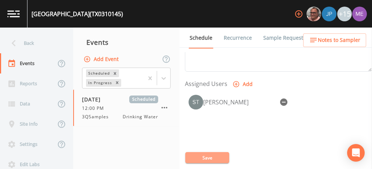
click at [210, 155] on button "Save" at bounding box center [207, 157] width 44 height 11
click at [273, 40] on link "Sample Requests" at bounding box center [284, 37] width 45 height 21
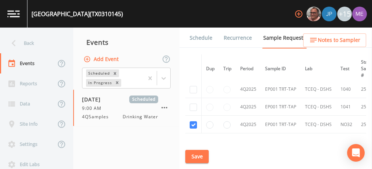
scroll to position [635, 0]
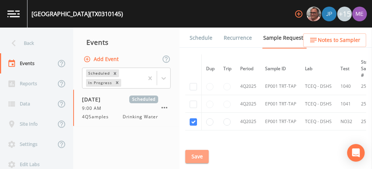
click at [204, 158] on button "Save" at bounding box center [196, 157] width 23 height 14
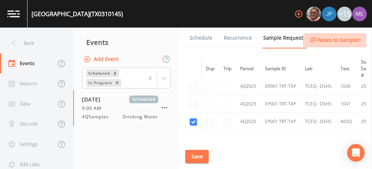
click at [333, 36] on span "Notes to Sampler" at bounding box center [339, 40] width 43 height 9
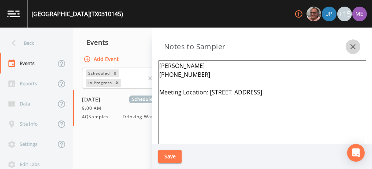
click at [354, 45] on icon "button" at bounding box center [353, 46] width 9 height 9
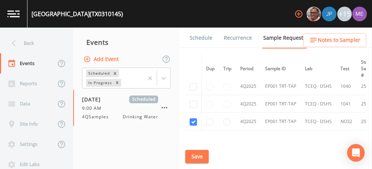
click at [202, 39] on link "Schedule" at bounding box center [201, 37] width 25 height 21
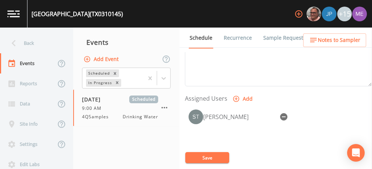
scroll to position [278, 0]
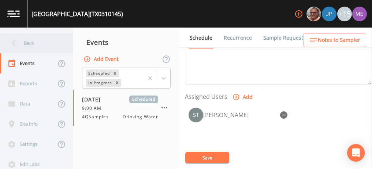
click at [34, 44] on div "Back" at bounding box center [33, 43] width 66 height 20
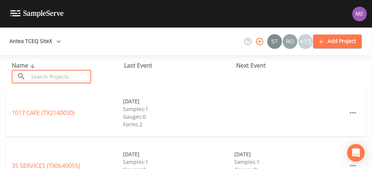
click at [81, 76] on input "text" at bounding box center [60, 77] width 63 height 14
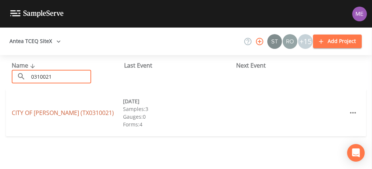
type input "0310021"
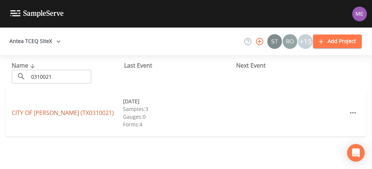
click at [44, 114] on link "CITY OF COMBES (TX0310021)" at bounding box center [63, 112] width 102 height 8
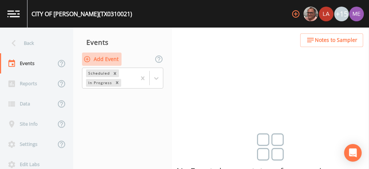
click at [97, 58] on button "Add Event" at bounding box center [102, 59] width 40 height 14
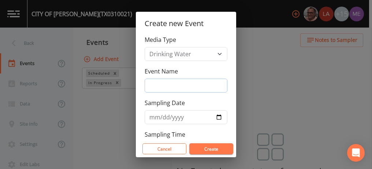
click at [160, 82] on input "Event Name" at bounding box center [186, 85] width 83 height 14
type input "4QSamples"
type input "[DATE]"
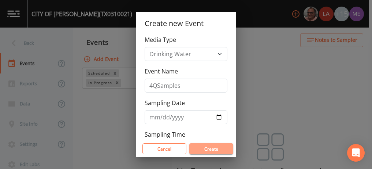
click at [211, 146] on button "Create" at bounding box center [211, 148] width 44 height 11
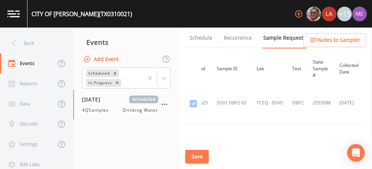
scroll to position [859, 48]
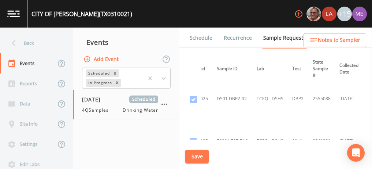
drag, startPoint x: 276, startPoint y: 115, endPoint x: 292, endPoint y: 109, distance: 16.6
click at [292, 109] on td "DBP2" at bounding box center [298, 99] width 21 height 42
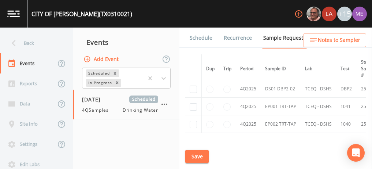
scroll to position [956, 0]
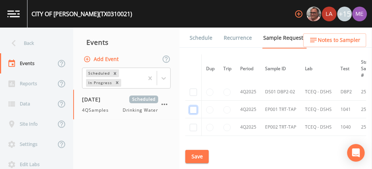
click at [193, 106] on input "checkbox" at bounding box center [193, 109] width 7 height 7
checkbox input "true"
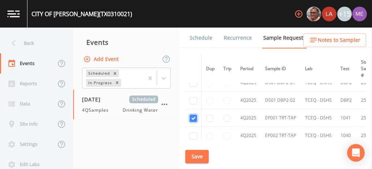
scroll to position [846, 0]
click at [193, 97] on input "checkbox" at bounding box center [193, 100] width 7 height 7
checkbox input "true"
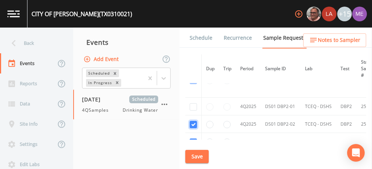
scroll to position [822, 0]
click at [195, 103] on input "checkbox" at bounding box center [193, 106] width 7 height 7
checkbox input "true"
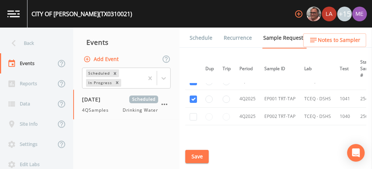
scroll to position [865, 1]
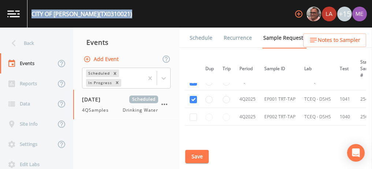
drag, startPoint x: 32, startPoint y: 15, endPoint x: 113, endPoint y: 16, distance: 80.6
click at [113, 16] on div "CITY OF COMBES (TX0310021) +15" at bounding box center [186, 13] width 372 height 27
copy div "CITY OF COMBES (TX0310021)"
click at [197, 155] on button "Save" at bounding box center [196, 157] width 23 height 14
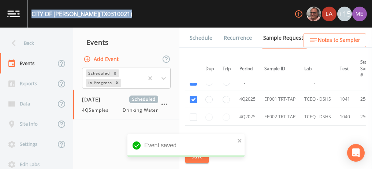
click at [204, 34] on link "Schedule" at bounding box center [201, 37] width 25 height 21
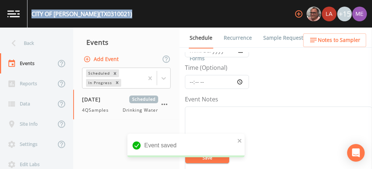
scroll to position [53, 0]
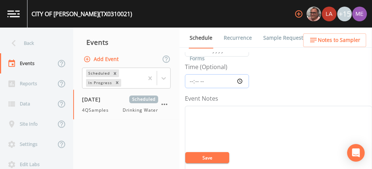
click at [192, 81] on input "Time (Optional)" at bounding box center [217, 81] width 64 height 14
type input "09:45"
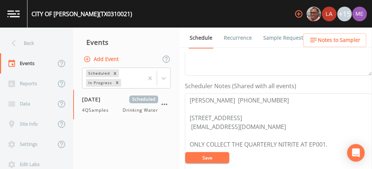
scroll to position [175, 0]
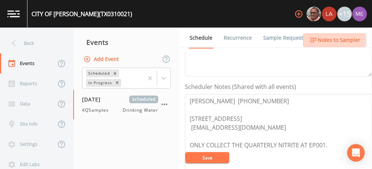
click at [325, 40] on span "Notes to Sampler" at bounding box center [339, 40] width 43 height 9
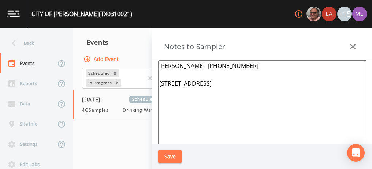
drag, startPoint x: 160, startPoint y: 64, endPoint x: 227, endPoint y: 62, distance: 66.4
click at [227, 62] on textarea "Tim David 956-423-2714 21626 Hand Rd, Harlingen, TX 78552" at bounding box center [262, 149] width 208 height 178
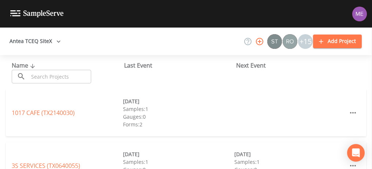
click at [55, 77] on input "text" at bounding box center [60, 77] width 63 height 14
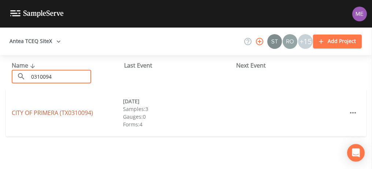
type input "0310094"
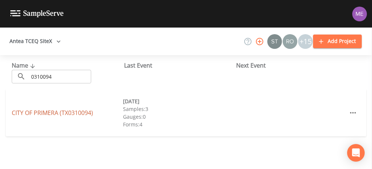
click at [60, 112] on link "CITY OF PRIMERA (TX0310094)" at bounding box center [52, 112] width 81 height 8
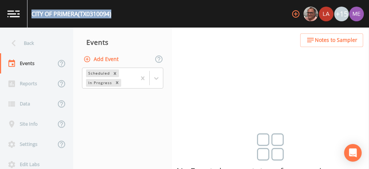
drag, startPoint x: 32, startPoint y: 14, endPoint x: 114, endPoint y: 16, distance: 81.8
click at [114, 16] on div "CITY OF PRIMERA (TX0310094) +15" at bounding box center [184, 13] width 369 height 27
copy div "CITY OF PRIMERA (TX0310094)"
click at [107, 58] on button "Add Event" at bounding box center [102, 59] width 40 height 14
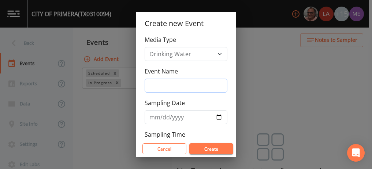
click at [162, 84] on input "Event Name" at bounding box center [186, 85] width 83 height 14
type input "4QSamples"
type input "[DATE]"
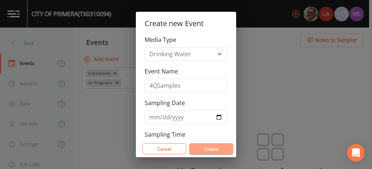
click at [218, 147] on button "Create" at bounding box center [211, 148] width 44 height 11
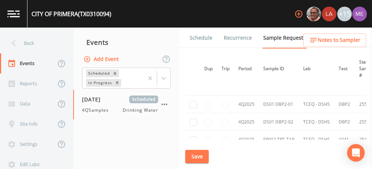
scroll to position [909, 2]
click at [191, 100] on input "checkbox" at bounding box center [193, 103] width 7 height 7
checkbox input "true"
click at [192, 117] on input "checkbox" at bounding box center [193, 120] width 7 height 7
checkbox input "true"
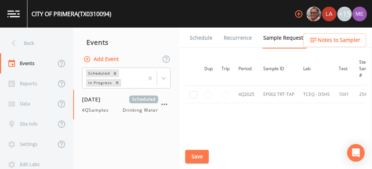
scroll to position [954, 2]
click at [195, 91] on input "checkbox" at bounding box center [193, 94] width 7 height 7
checkbox input "true"
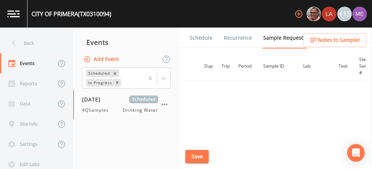
scroll to position [853, 2]
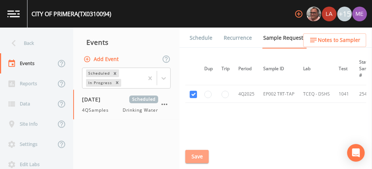
click at [197, 155] on button "Save" at bounding box center [196, 157] width 23 height 14
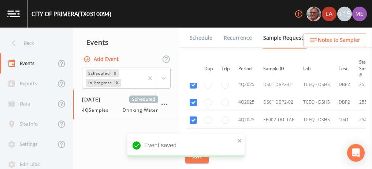
scroll to position [833, 2]
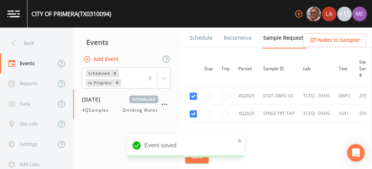
click at [197, 40] on link "Schedule" at bounding box center [201, 37] width 25 height 21
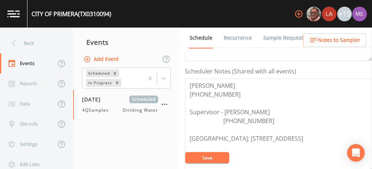
scroll to position [194, 0]
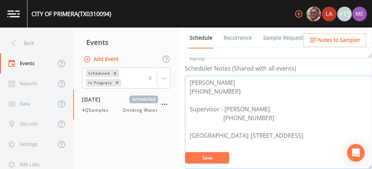
drag, startPoint x: 188, startPoint y: 80, endPoint x: 229, endPoint y: 91, distance: 42.1
click at [229, 91] on textarea "[PERSON_NAME] [PHONE_NUMBER] Supervisor - [PERSON_NAME] [PHONE_NUMBER] [GEOGRAP…" at bounding box center [278, 122] width 187 height 93
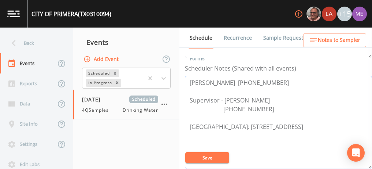
type textarea "[PERSON_NAME] [PHONE_NUMBER] Supervisor - [PERSON_NAME] [PHONE_NUMBER] [GEOGRAP…"
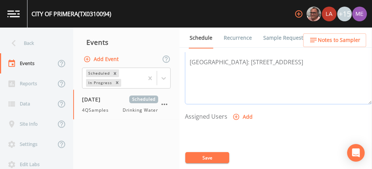
scroll to position [271, 0]
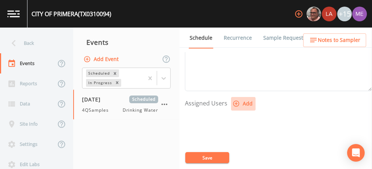
click at [238, 100] on icon "button" at bounding box center [236, 103] width 6 height 6
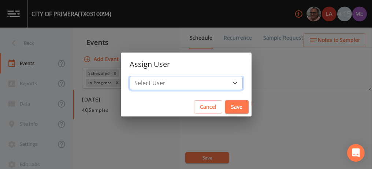
click at [225, 82] on select "Select User [PERSON_NAME] [PERSON_NAME] [PERSON_NAME] [PERSON_NAME] [PERSON_NAM…" at bounding box center [186, 83] width 113 height 14
select select "6518b6a0-c5fa-4d0f-8e3d-fc6e8623860b"
click at [141, 76] on select "Select User [PERSON_NAME] [PERSON_NAME] [PERSON_NAME] [PERSON_NAME] [PERSON_NAM…" at bounding box center [186, 83] width 113 height 14
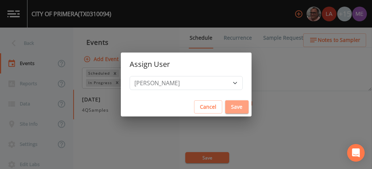
click at [227, 107] on button "Save" at bounding box center [236, 107] width 23 height 14
select select
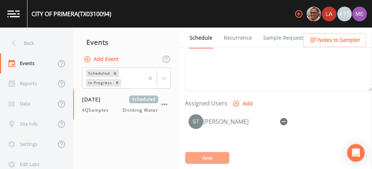
click at [202, 159] on button "Save" at bounding box center [207, 157] width 44 height 11
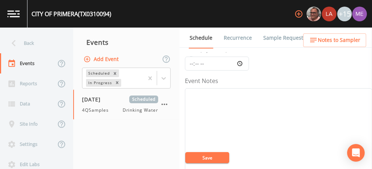
scroll to position [70, 0]
click at [277, 100] on textarea "Event Notes" at bounding box center [278, 135] width 187 height 93
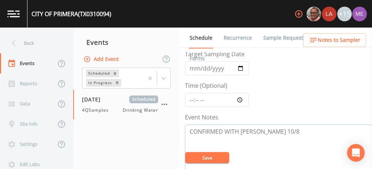
scroll to position [34, 0]
type textarea "CONFIRMED WITH [PERSON_NAME] 10/8"
click at [189, 98] on input "Time (Optional)" at bounding box center [217, 100] width 64 height 14
type input "11:00"
click at [210, 158] on button "Save" at bounding box center [207, 157] width 44 height 11
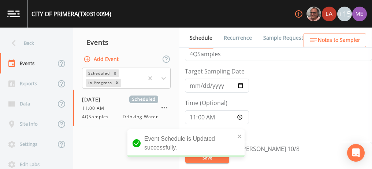
scroll to position [0, 0]
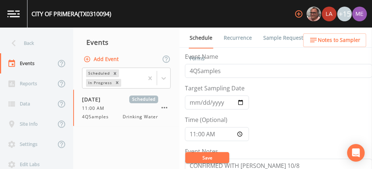
click at [269, 36] on link "Sample Requests" at bounding box center [284, 37] width 45 height 21
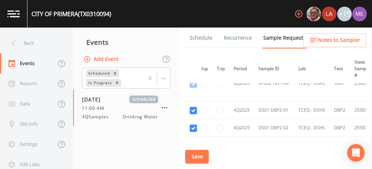
scroll to position [801, 7]
click at [206, 37] on link "Schedule" at bounding box center [201, 37] width 25 height 21
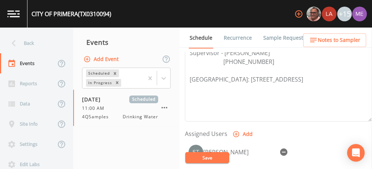
scroll to position [256, 0]
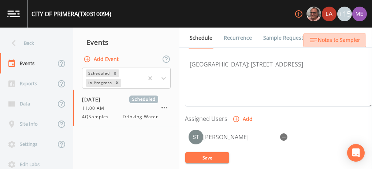
click at [336, 41] on span "Notes to Sampler" at bounding box center [339, 40] width 43 height 9
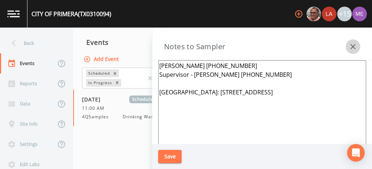
click at [352, 44] on icon "button" at bounding box center [353, 46] width 9 height 9
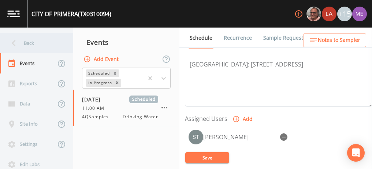
click at [29, 41] on div "Back" at bounding box center [33, 43] width 66 height 20
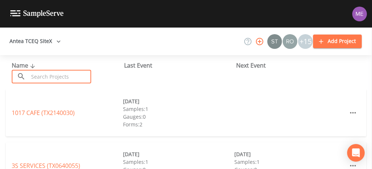
click at [48, 74] on input "text" at bounding box center [60, 77] width 63 height 14
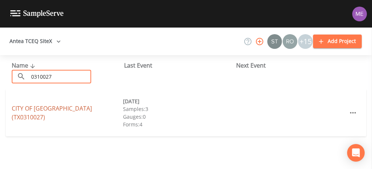
type input "0310027"
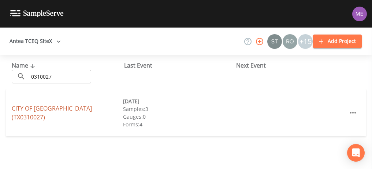
click at [62, 111] on link "CITY OF [GEOGRAPHIC_DATA] (TX0310027)" at bounding box center [52, 112] width 80 height 17
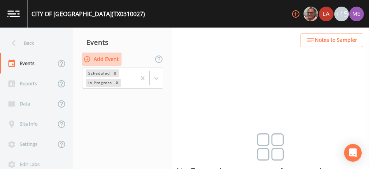
click at [110, 59] on button "Add Event" at bounding box center [102, 59] width 40 height 14
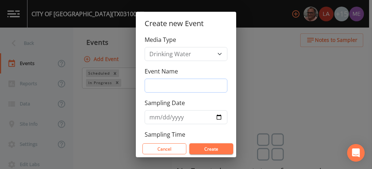
click at [157, 85] on input "Event Name" at bounding box center [186, 85] width 83 height 14
type input "4QSamples"
type input "[DATE]"
click at [214, 147] on button "Create" at bounding box center [211, 148] width 44 height 11
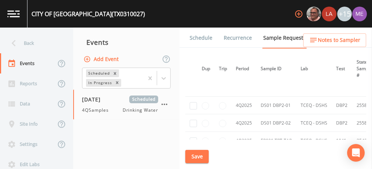
scroll to position [993, 4]
click at [191, 101] on input "checkbox" at bounding box center [193, 104] width 7 height 7
checkbox input "true"
click at [194, 118] on input "checkbox" at bounding box center [193, 121] width 7 height 7
checkbox input "true"
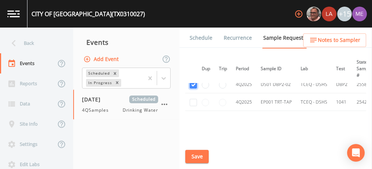
scroll to position [1033, 4]
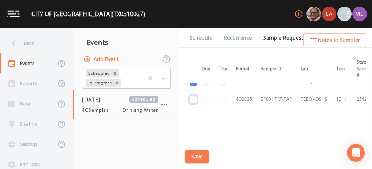
click at [193, 96] on input "checkbox" at bounding box center [193, 99] width 7 height 7
checkbox input "true"
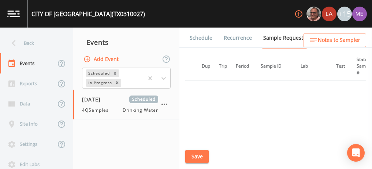
scroll to position [919, 4]
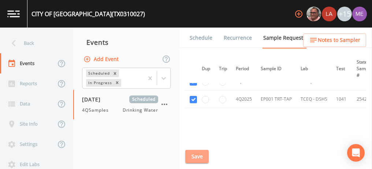
click at [204, 155] on button "Save" at bounding box center [196, 157] width 23 height 14
click at [207, 38] on link "Schedule" at bounding box center [201, 37] width 25 height 21
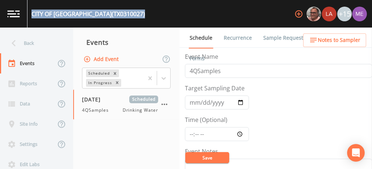
drag, startPoint x: 32, startPoint y: 14, endPoint x: 129, endPoint y: 15, distance: 96.8
click at [129, 15] on div "CITY OF [GEOGRAPHIC_DATA] (TX0310027) +15" at bounding box center [186, 13] width 372 height 27
copy div "CITY OF [GEOGRAPHIC_DATA] (TX0310027)"
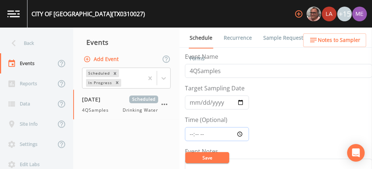
click at [193, 132] on input "Time (Optional)" at bounding box center [217, 134] width 64 height 14
type input "12:00"
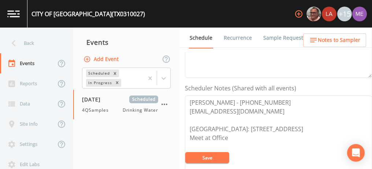
scroll to position [174, 0]
drag, startPoint x: 189, startPoint y: 100, endPoint x: 274, endPoint y: 97, distance: 85.1
click at [274, 97] on textarea "[PERSON_NAME] - [PHONE_NUMBER] [EMAIL_ADDRESS][DOMAIN_NAME] [GEOGRAPHIC_DATA]: …" at bounding box center [278, 141] width 187 height 93
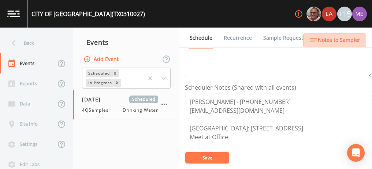
click at [345, 41] on span "Notes to Sampler" at bounding box center [339, 40] width 43 height 9
